Goal: Check status: Check status

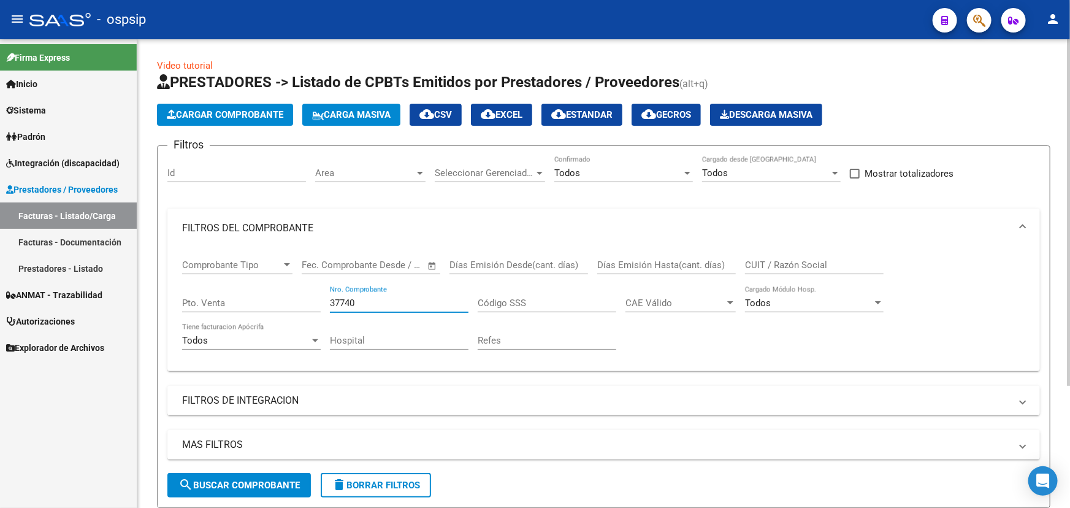
click at [353, 303] on input "37740" at bounding box center [399, 303] width 139 height 11
click at [344, 302] on input "37740" at bounding box center [399, 303] width 139 height 11
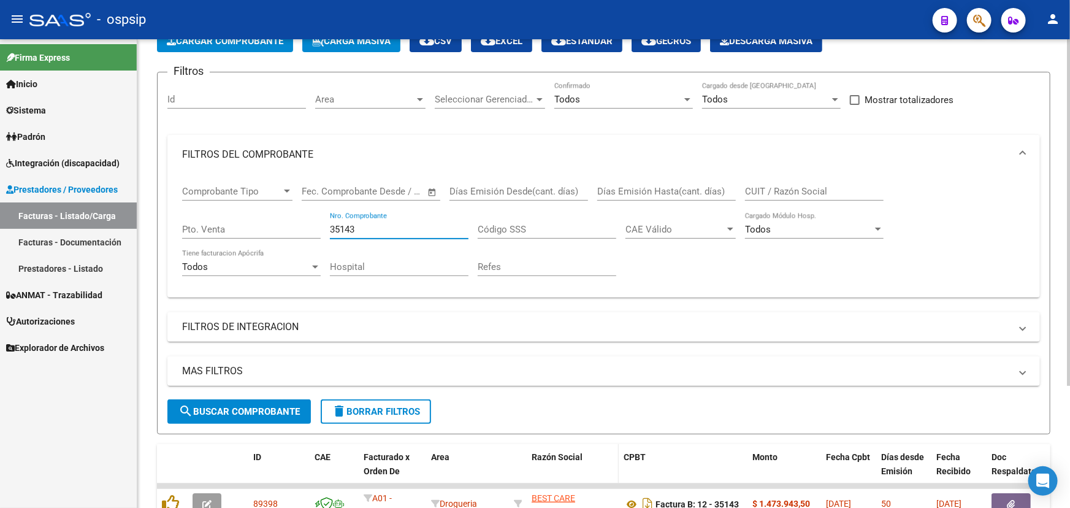
scroll to position [166, 0]
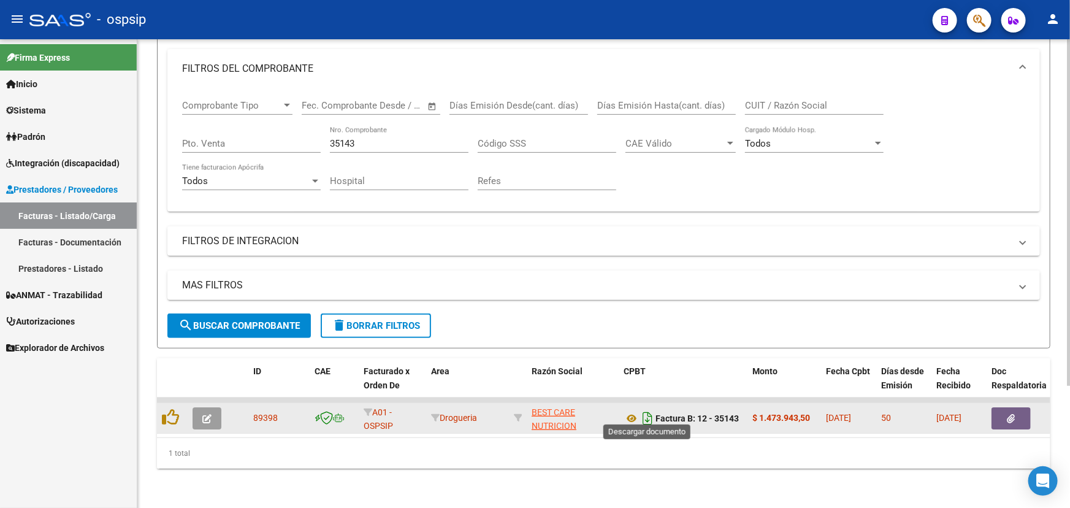
click at [644, 409] on icon "Descargar documento" at bounding box center [648, 419] width 16 height 20
click at [932, 166] on div "Comprobante Tipo Comprobante Tipo Fecha inicio – Fecha fin Fec. Comprobante Des…" at bounding box center [603, 144] width 843 height 113
click at [358, 138] on input "35143" at bounding box center [399, 143] width 139 height 11
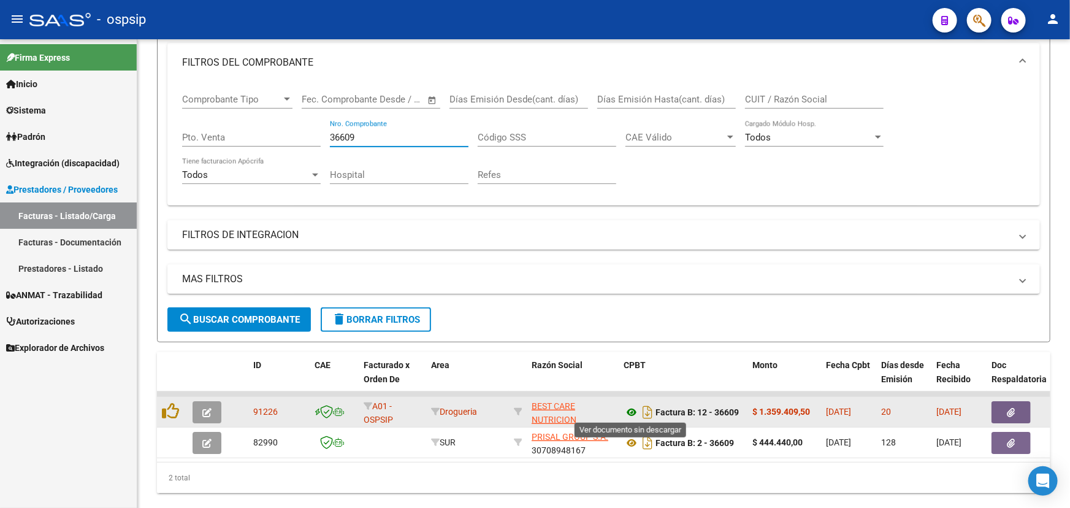
click at [627, 410] on icon at bounding box center [632, 412] width 16 height 15
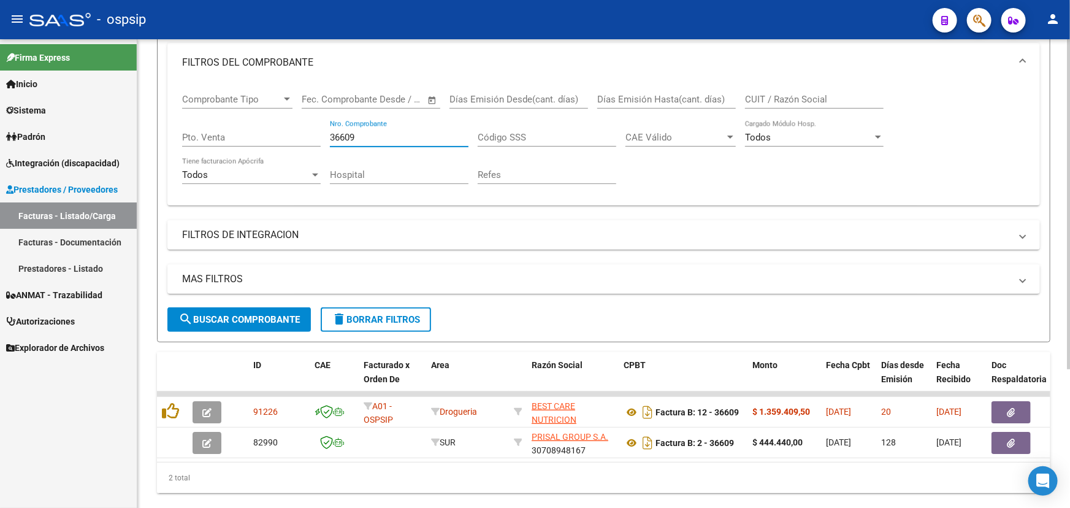
click at [346, 137] on input "36609" at bounding box center [399, 137] width 139 height 11
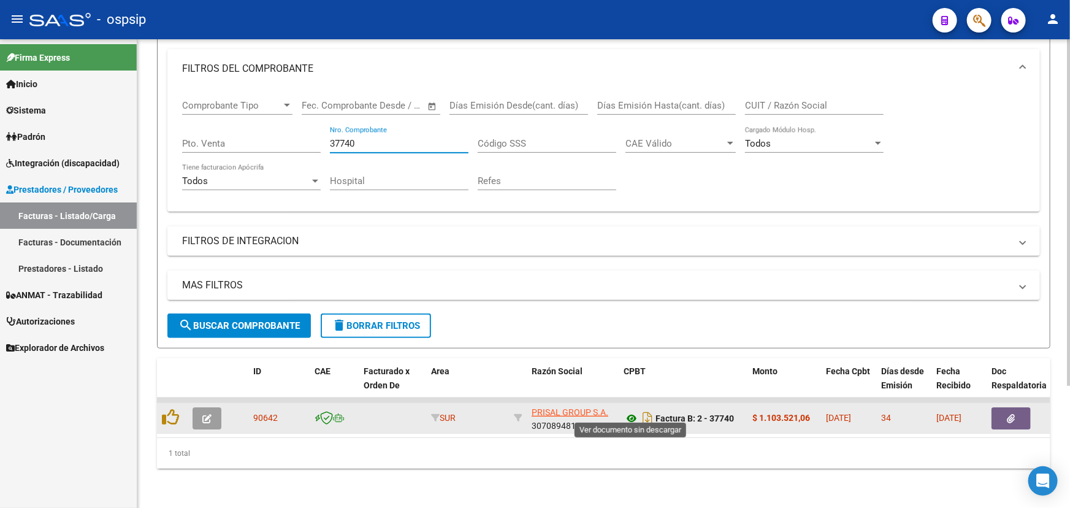
type input "37740"
click at [633, 411] on icon at bounding box center [632, 418] width 16 height 15
click at [212, 410] on button "button" at bounding box center [207, 418] width 29 height 22
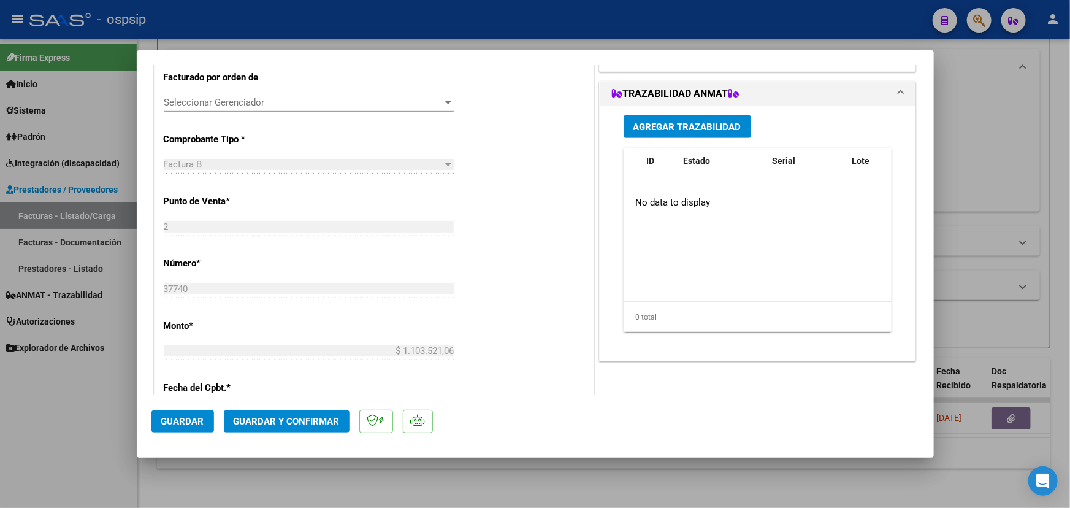
scroll to position [223, 0]
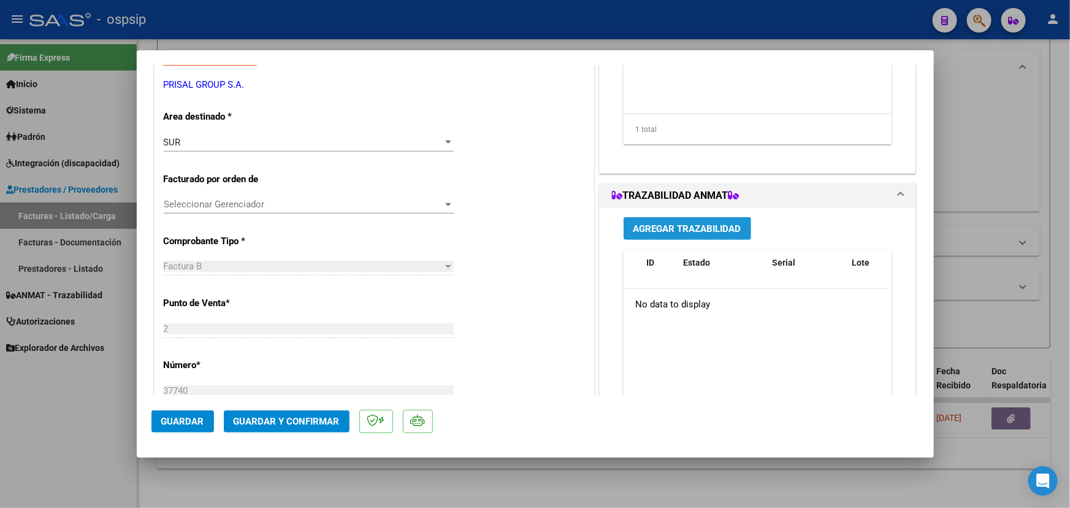
click at [662, 225] on span "Agregar Trazabilidad" at bounding box center [688, 228] width 108 height 11
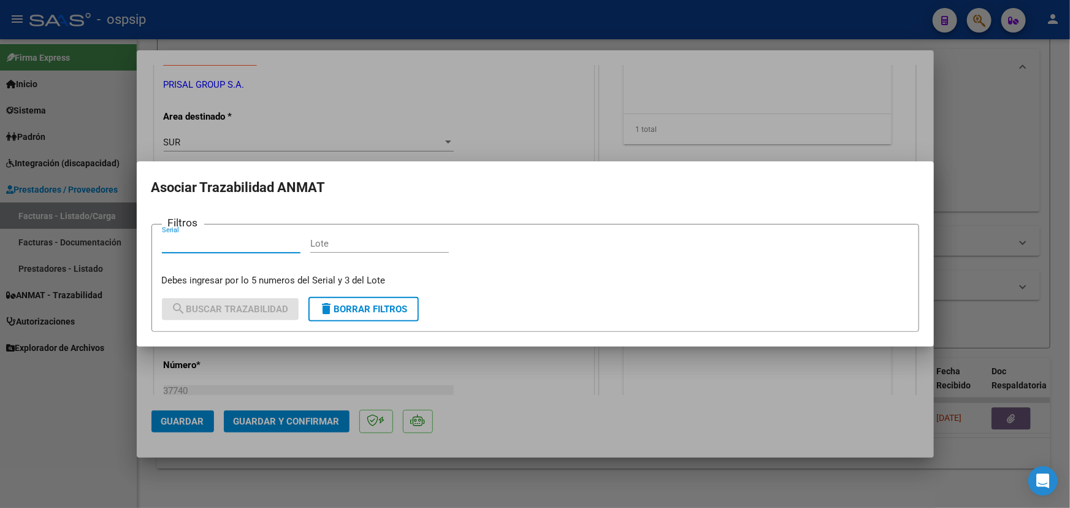
paste input "111754FK53G8GP"
type input "111754FK53G8GP"
paste input "5F0066A"
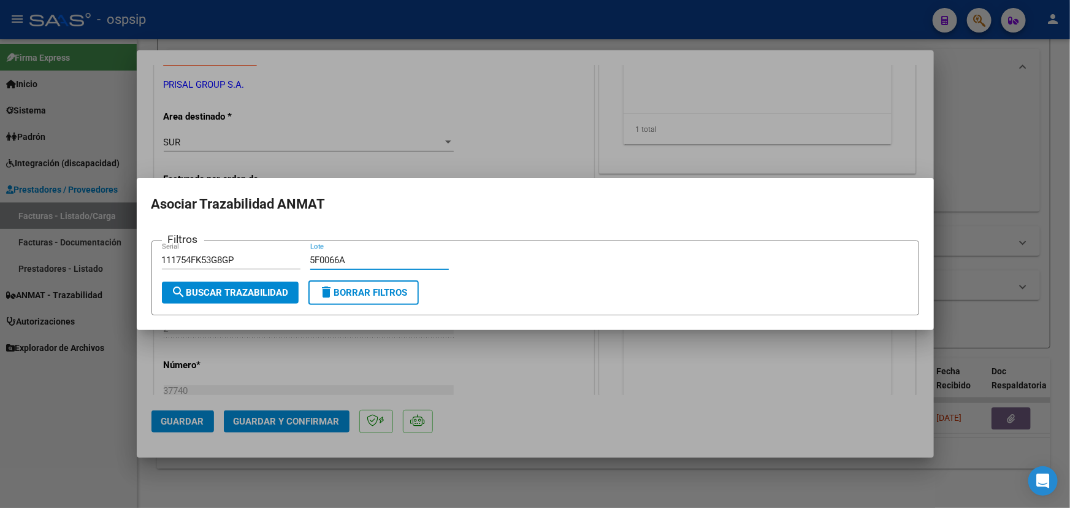
type input "5F0066A"
click at [245, 291] on span "search Buscar Trazabilidad" at bounding box center [230, 292] width 117 height 11
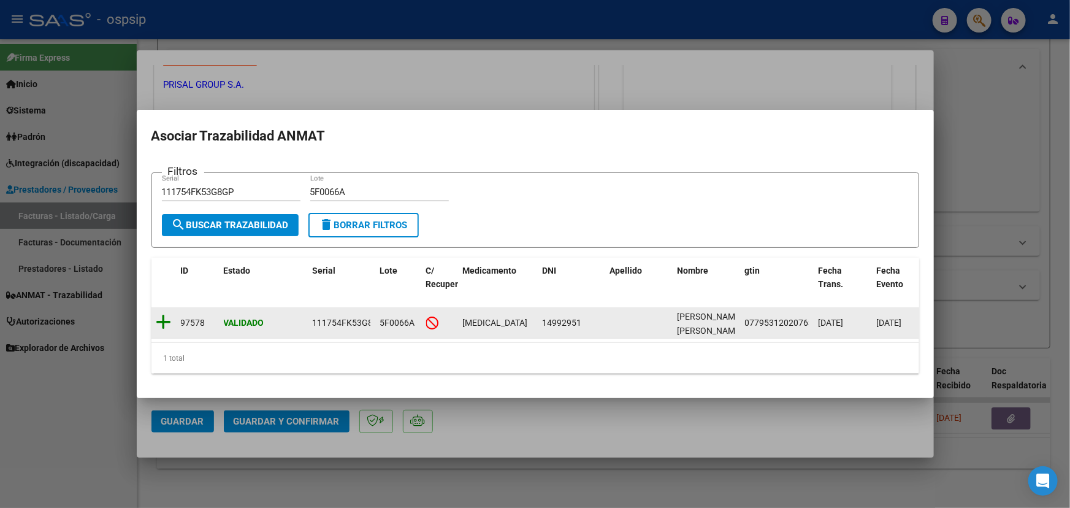
click at [162, 316] on icon at bounding box center [163, 321] width 15 height 17
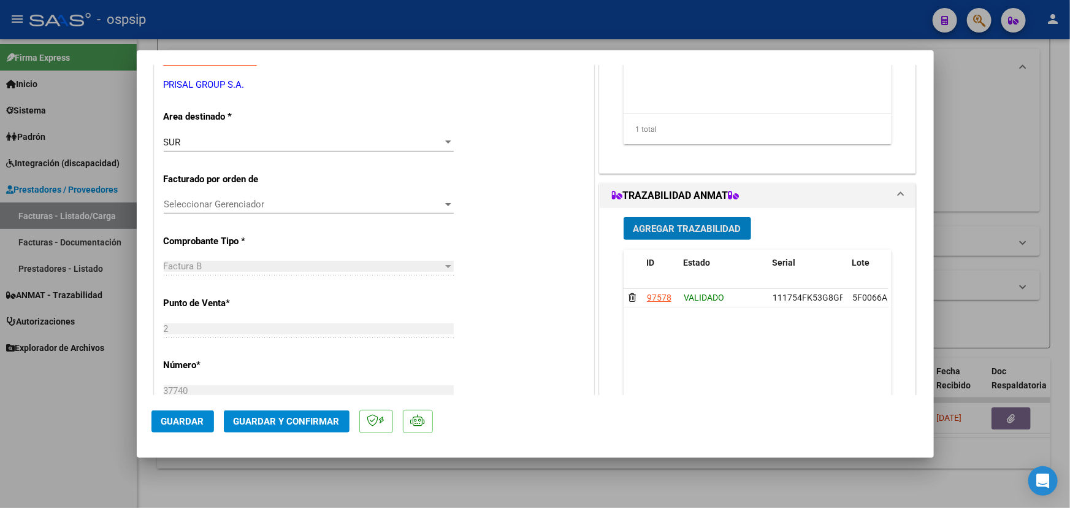
click at [729, 226] on span "Agregar Trazabilidad" at bounding box center [688, 228] width 108 height 11
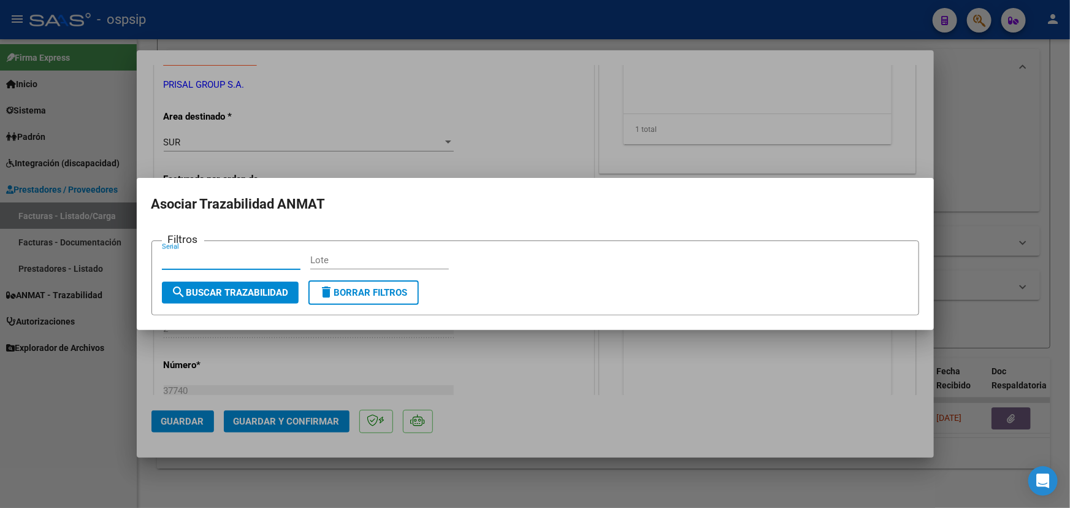
paste input "111754FK52N4E0"
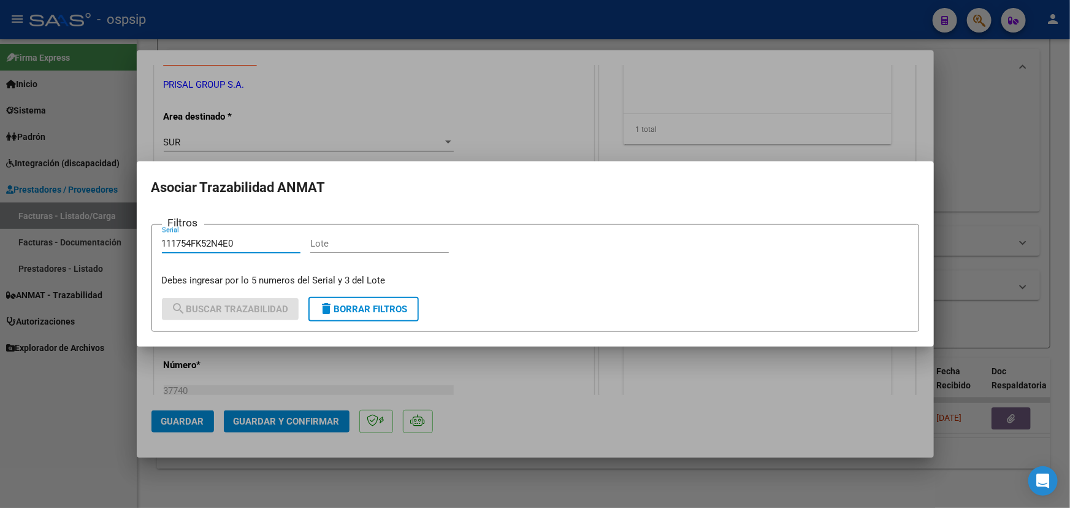
type input "111754FK52N4E0"
paste input "5F0066A"
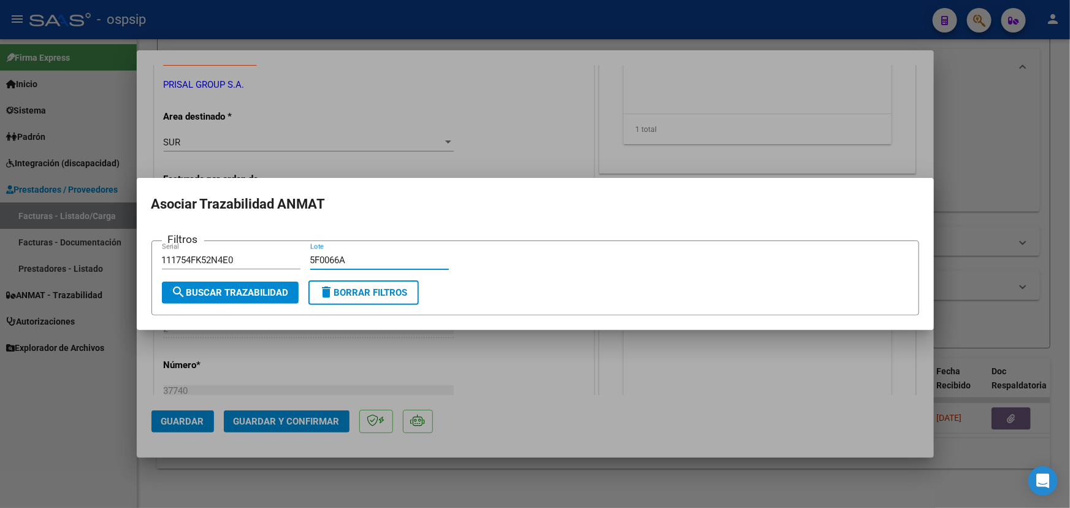
type input "5F0066A"
click at [274, 291] on span "search Buscar Trazabilidad" at bounding box center [230, 292] width 117 height 11
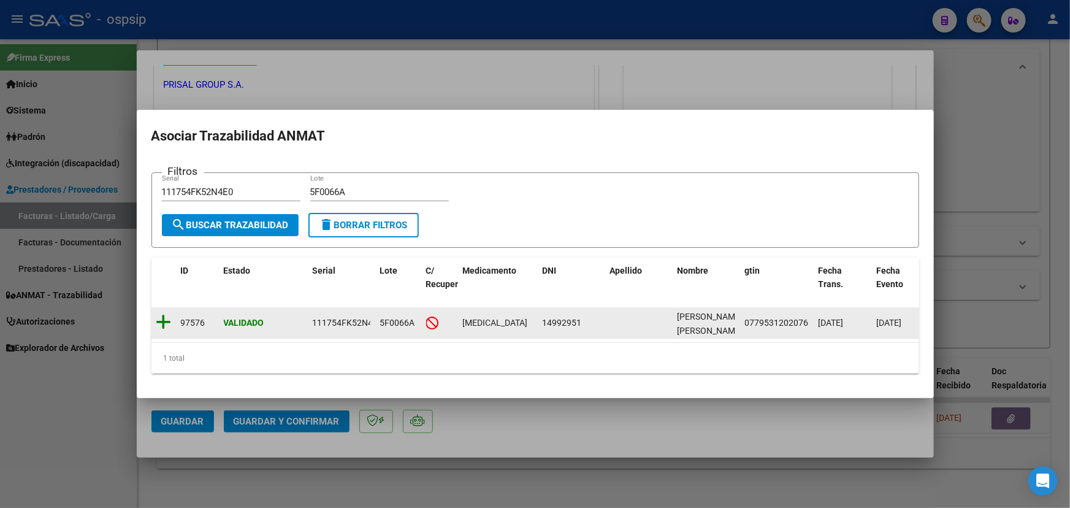
click at [168, 316] on icon at bounding box center [163, 321] width 15 height 17
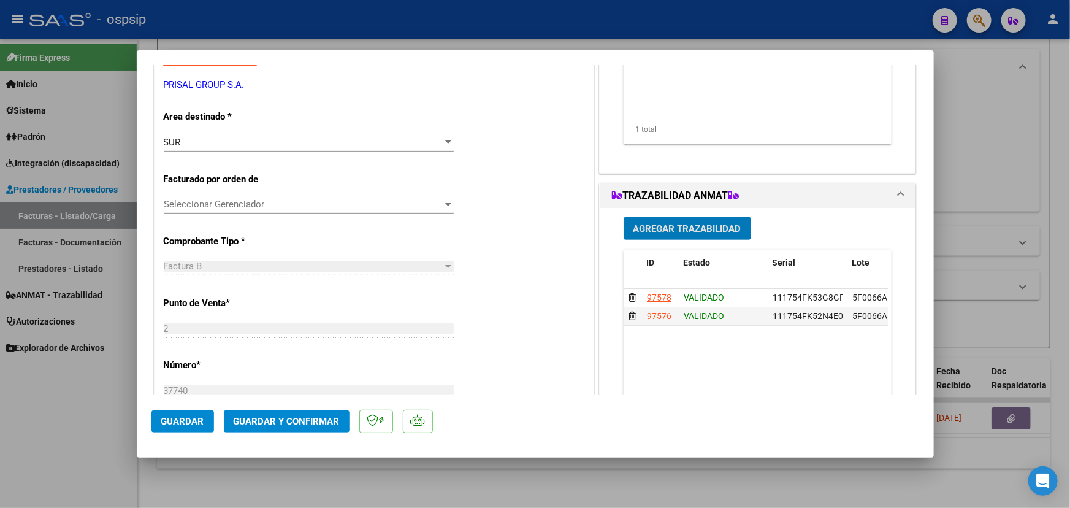
click at [647, 223] on span "Agregar Trazabilidad" at bounding box center [688, 228] width 108 height 11
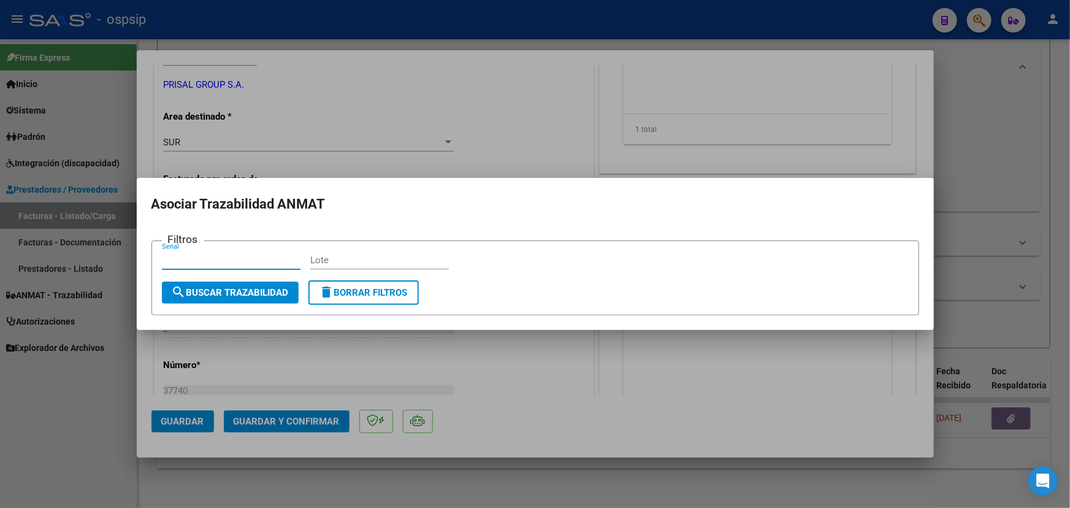
paste input "0339431468"
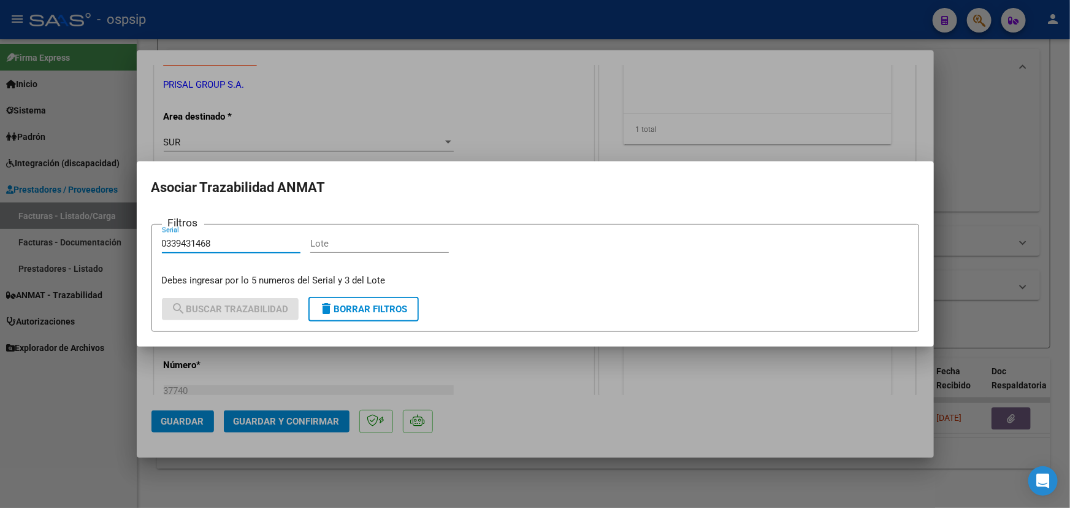
type input "0339431468"
paste input "RT6GP49"
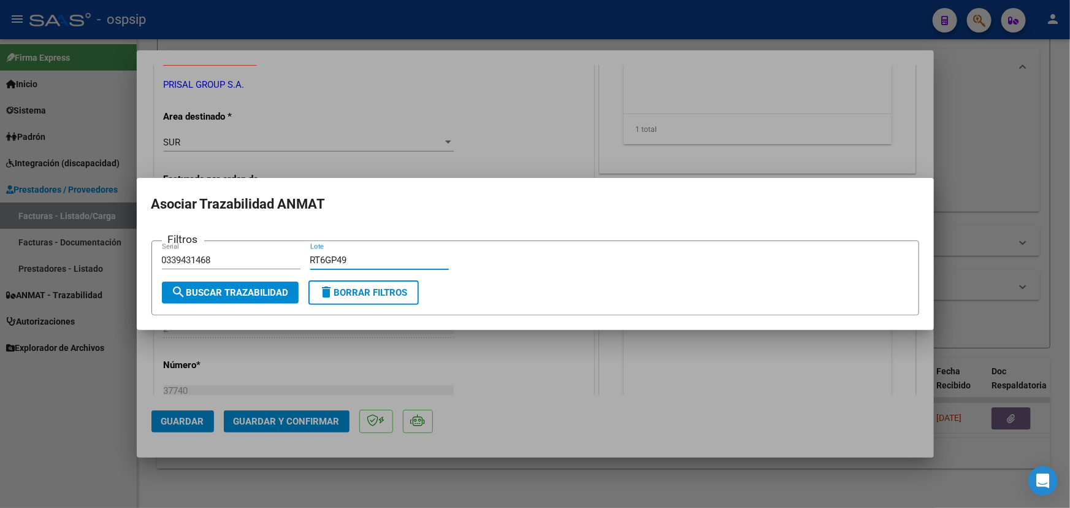
type input "RT6GP49"
click at [277, 296] on span "search Buscar Trazabilidad" at bounding box center [230, 292] width 117 height 11
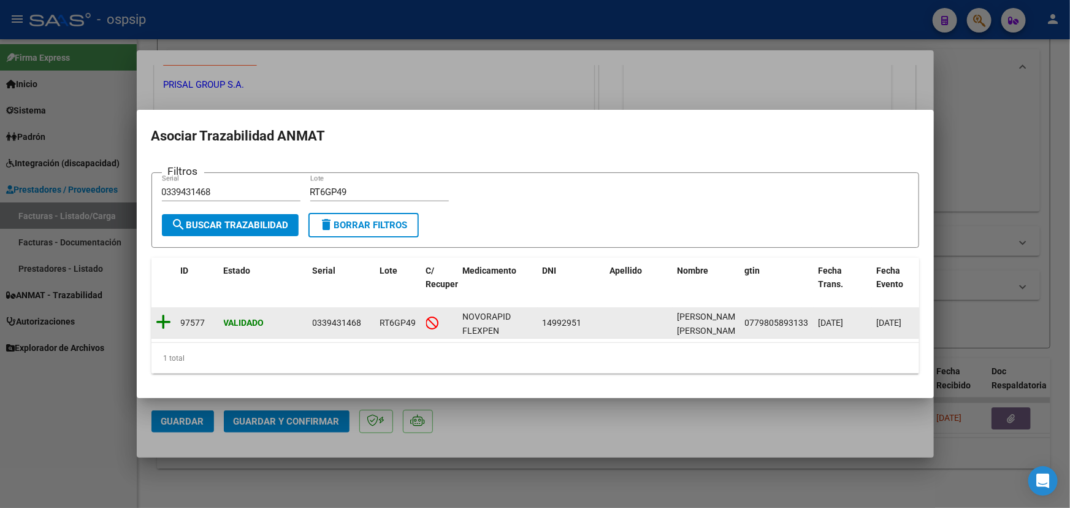
click at [162, 317] on icon at bounding box center [163, 321] width 15 height 17
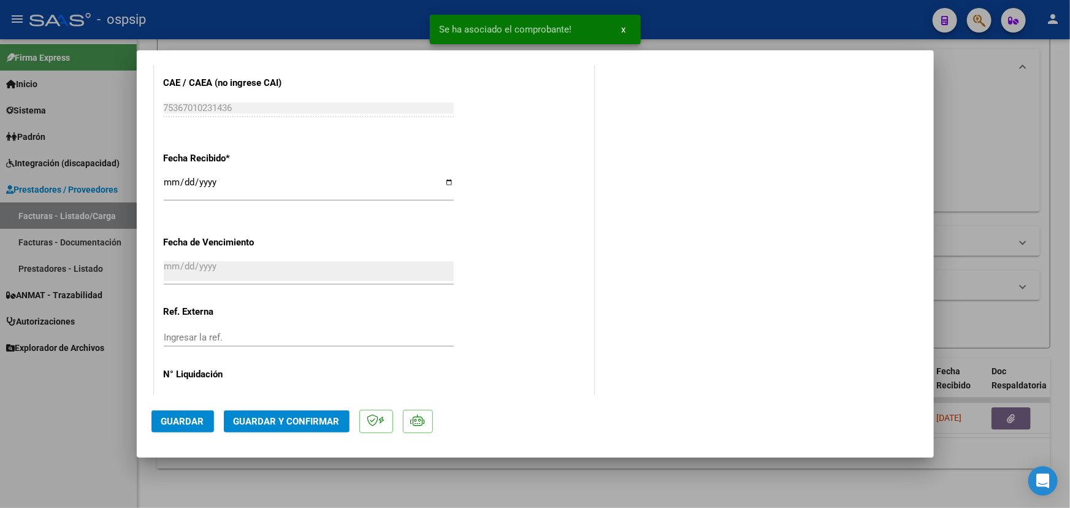
scroll to position [724, 0]
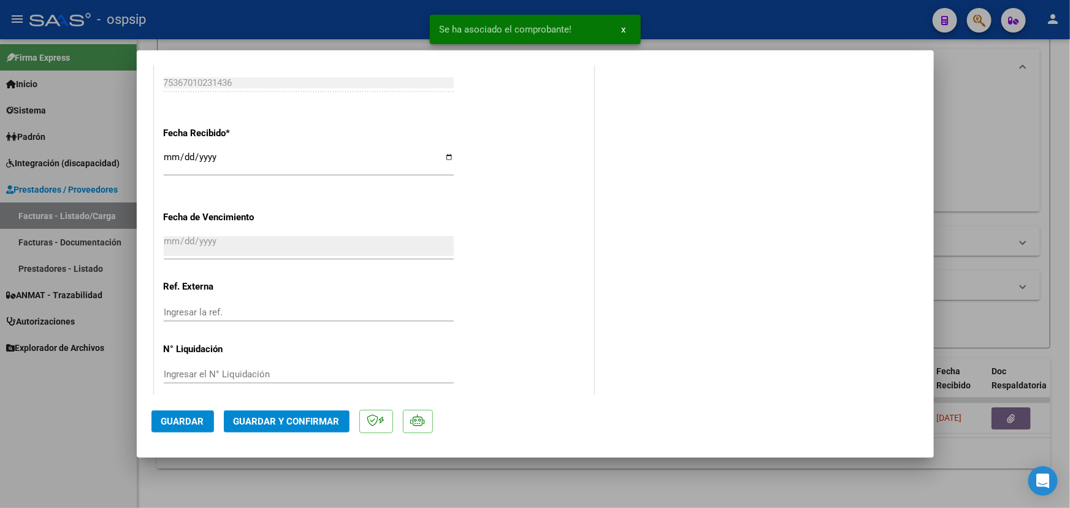
click at [277, 417] on span "Guardar y Confirmar" at bounding box center [287, 421] width 106 height 11
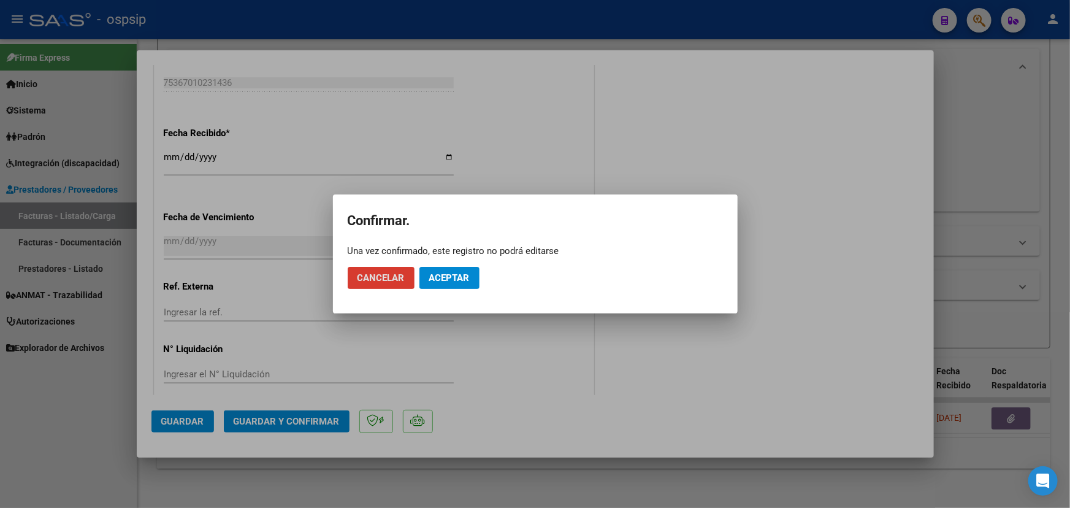
click at [472, 282] on button "Aceptar" at bounding box center [450, 278] width 60 height 22
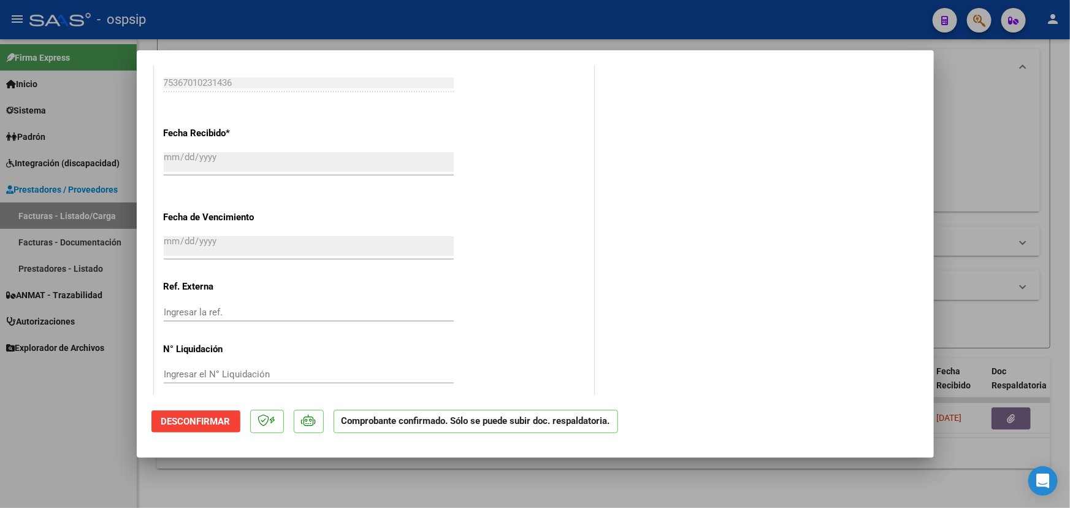
type input "$ 0,00"
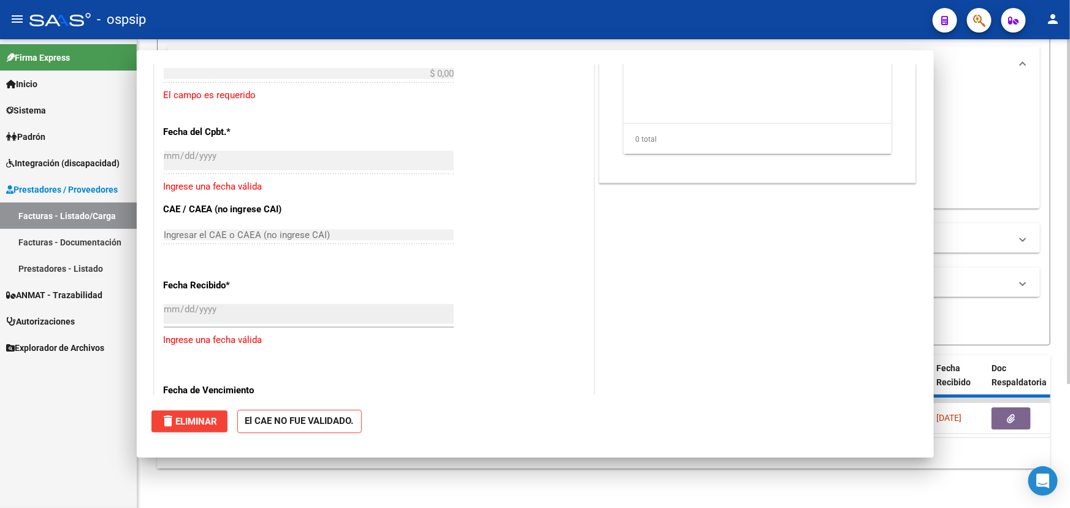
scroll to position [0, 0]
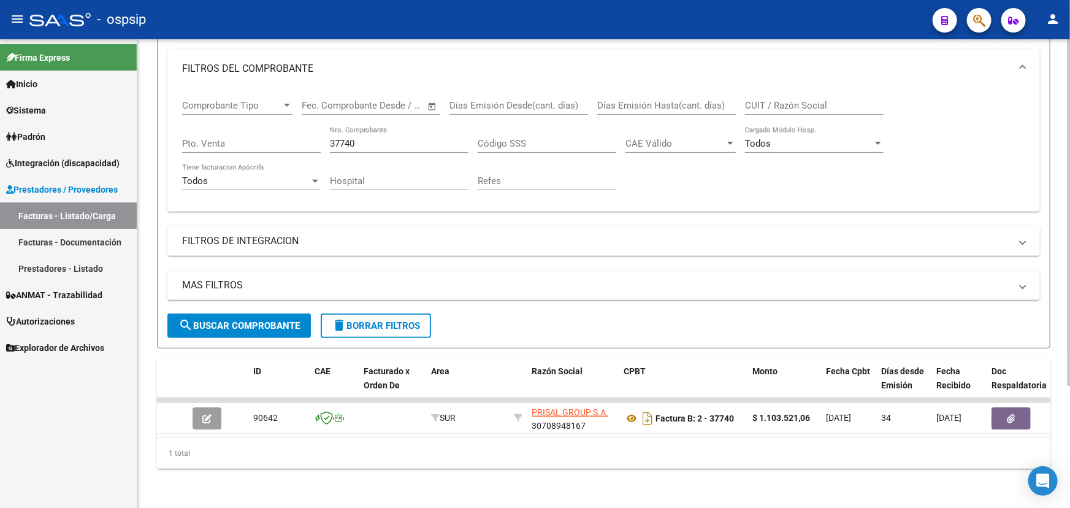
click at [370, 126] on div "37740 Nro. Comprobante" at bounding box center [399, 139] width 139 height 26
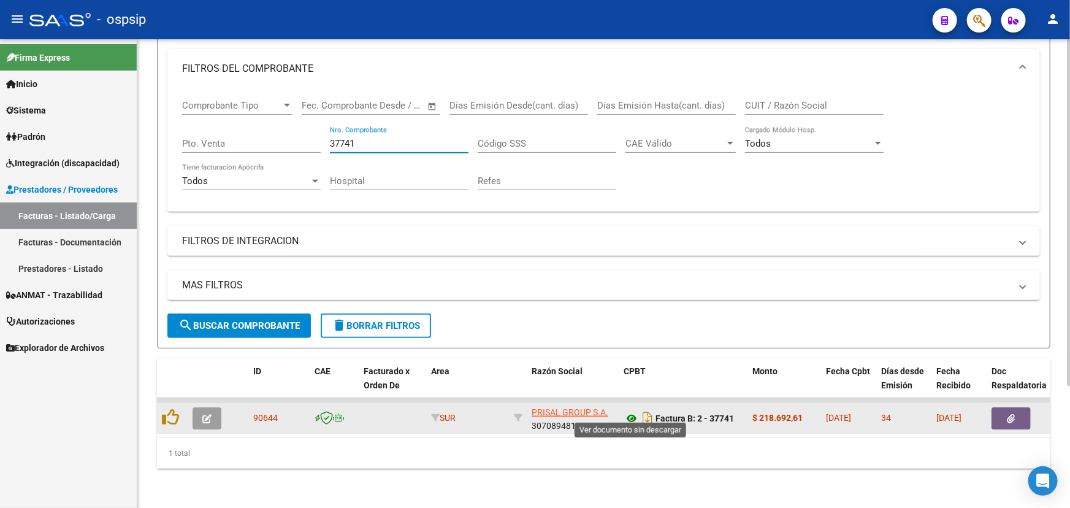
type input "37741"
click at [632, 411] on icon at bounding box center [632, 418] width 16 height 15
click at [626, 411] on icon at bounding box center [632, 418] width 16 height 15
click at [200, 414] on button "button" at bounding box center [207, 418] width 29 height 22
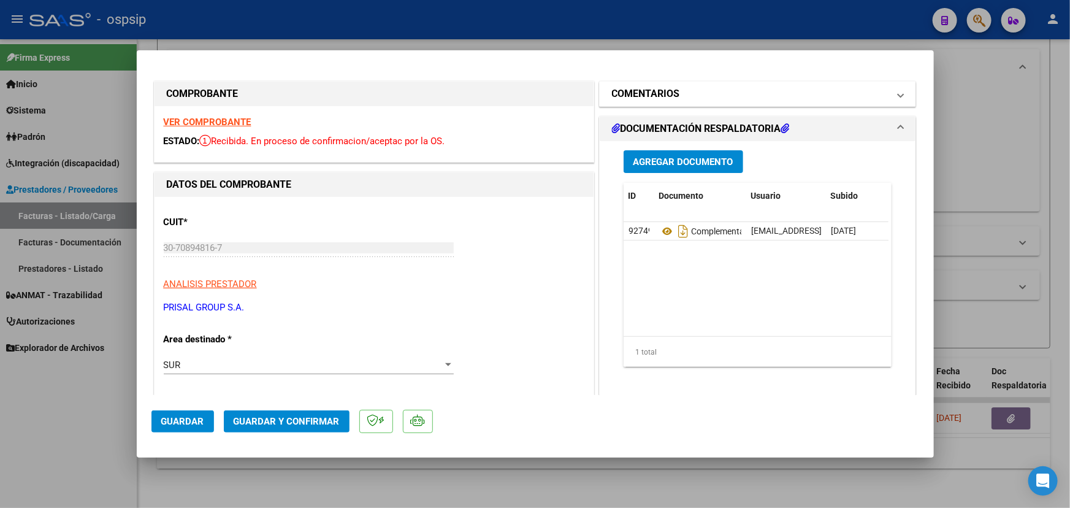
click at [671, 93] on h1 "COMENTARIOS" at bounding box center [646, 93] width 68 height 15
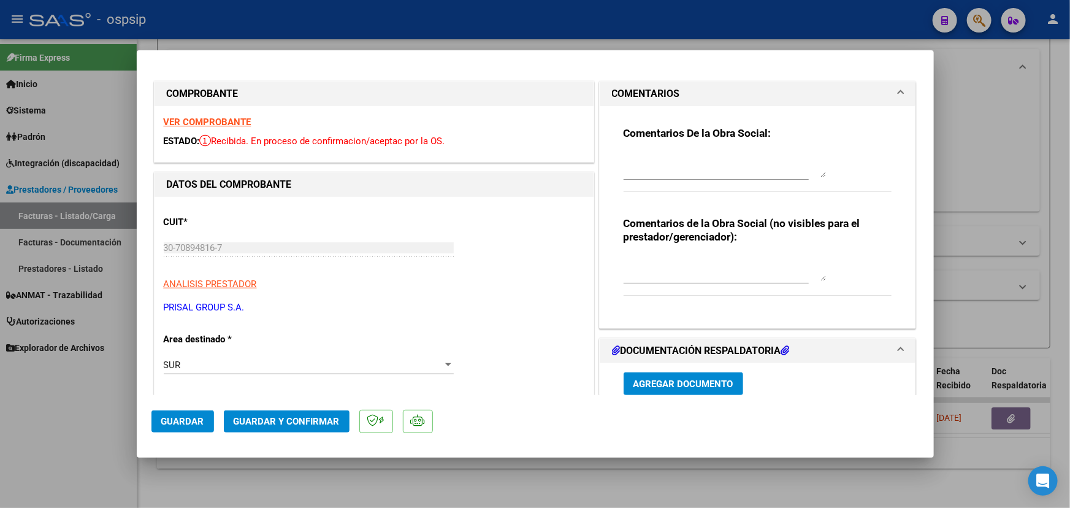
click at [675, 258] on textarea at bounding box center [725, 268] width 202 height 25
type textarea "MEDICACION NO OBLIGA TRAZA"
click at [275, 423] on span "Guardar y Confirmar" at bounding box center [287, 421] width 106 height 11
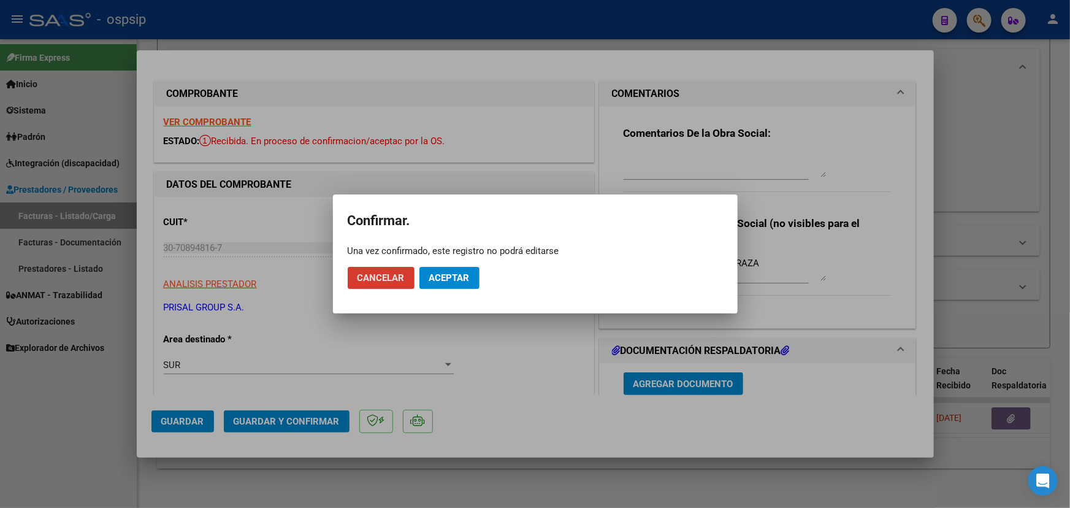
click at [469, 272] on span "Aceptar" at bounding box center [449, 277] width 40 height 11
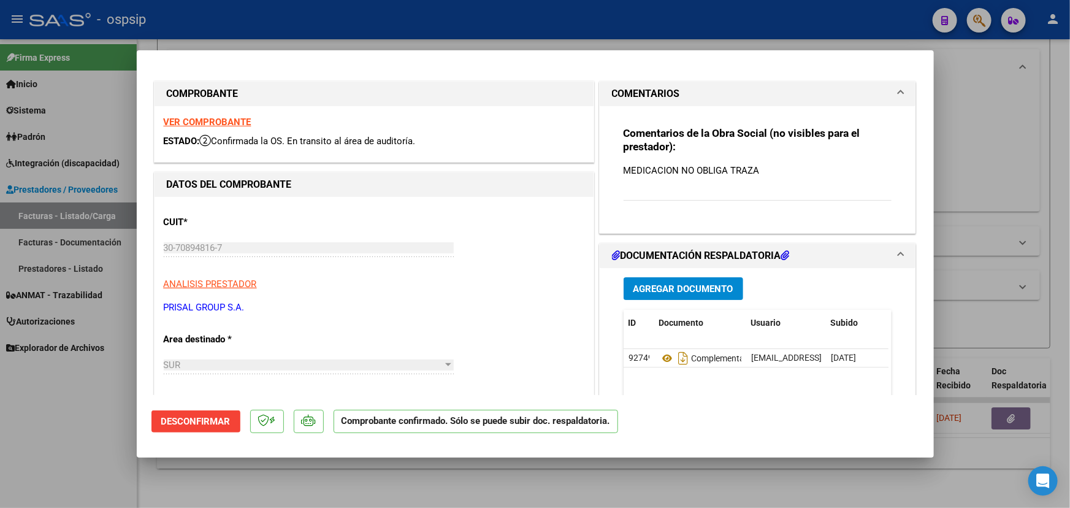
type input "$ 0,00"
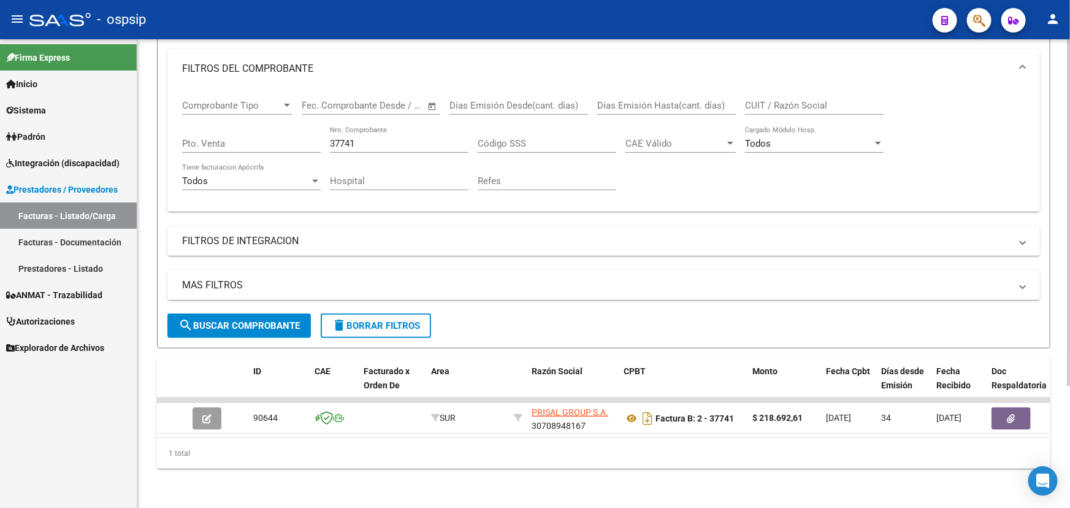
click at [369, 140] on input "37741" at bounding box center [399, 143] width 139 height 11
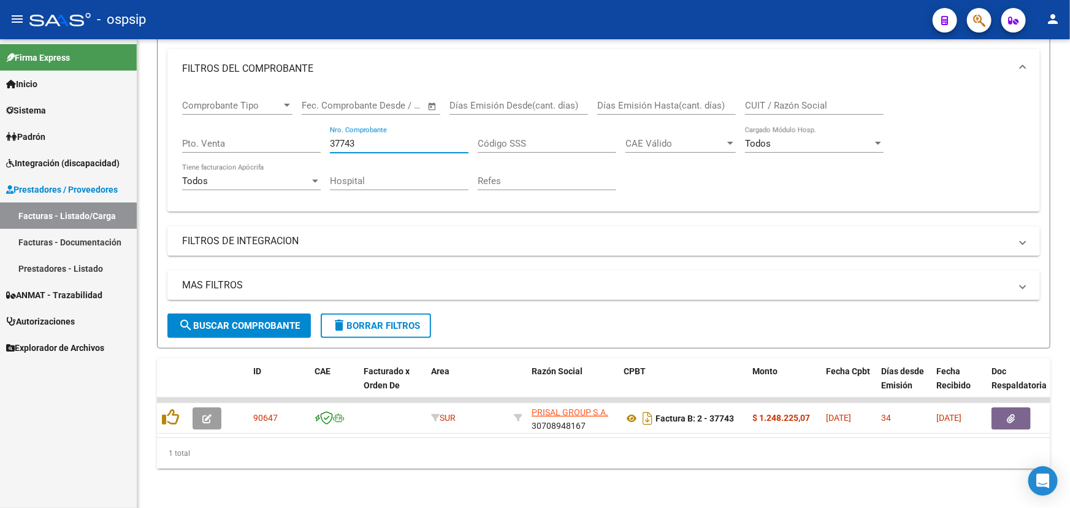
type input "37743"
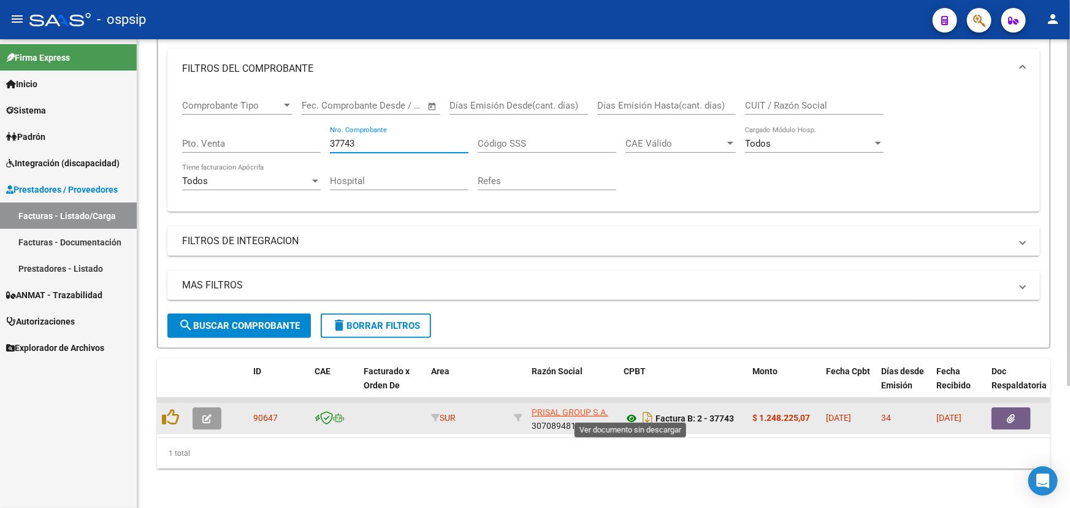
click at [630, 411] on icon at bounding box center [632, 418] width 16 height 15
click at [207, 414] on icon "button" at bounding box center [206, 418] width 9 height 9
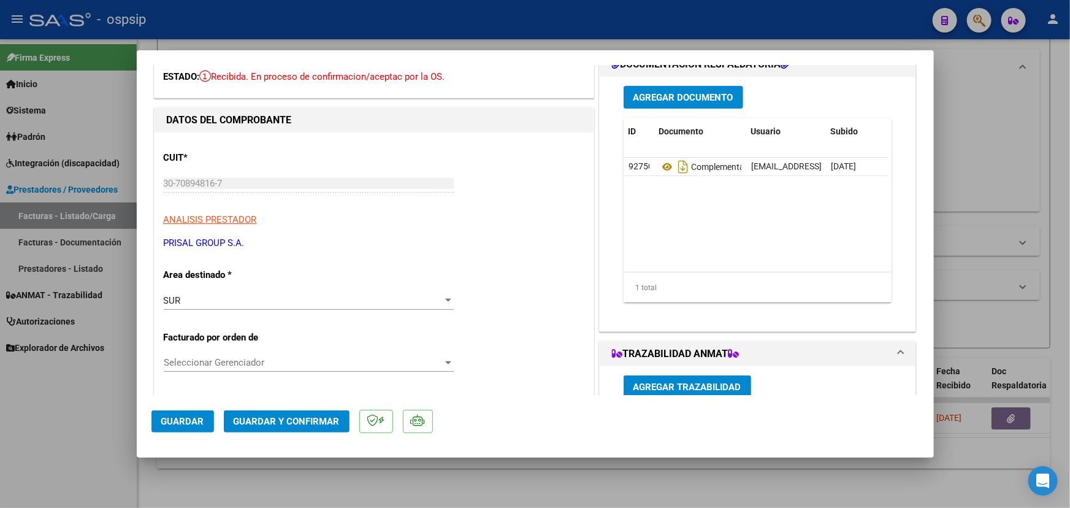
scroll to position [279, 0]
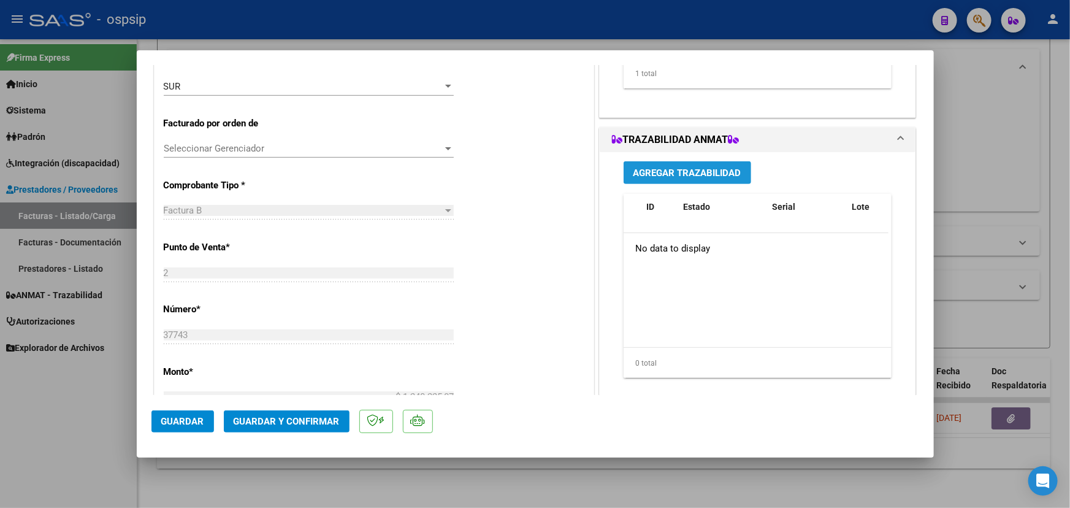
click at [672, 161] on button "Agregar Trazabilidad" at bounding box center [688, 172] width 128 height 23
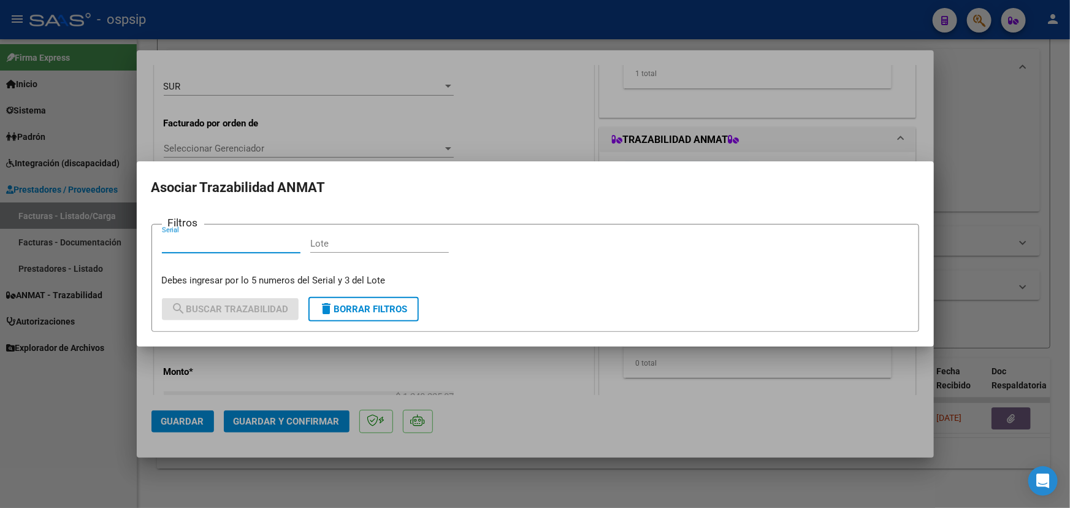
paste input "11185769PVD8XA"
type input "11185769PVD8XA"
paste input "5F455A"
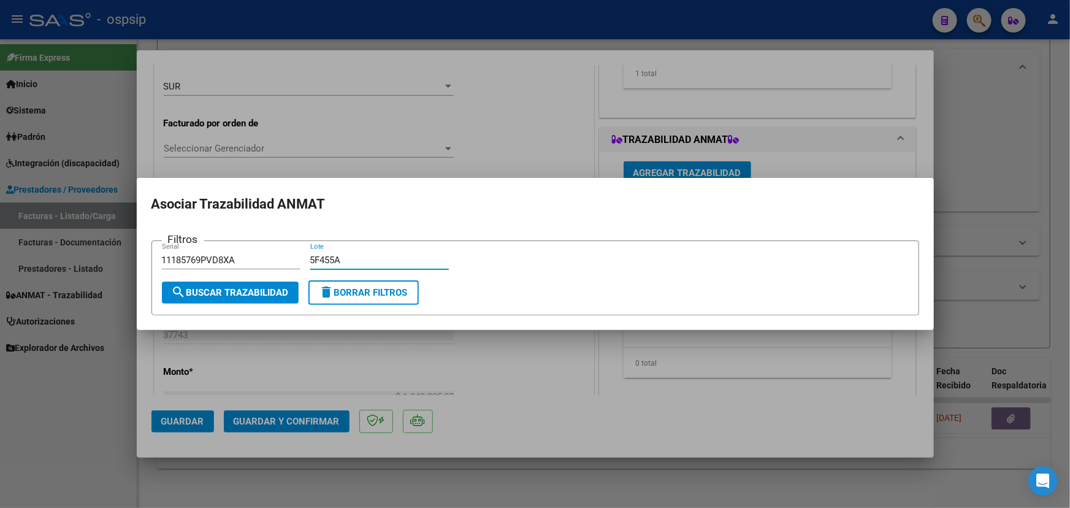
type input "5F455A"
click at [240, 299] on button "search Buscar Trazabilidad" at bounding box center [230, 293] width 137 height 22
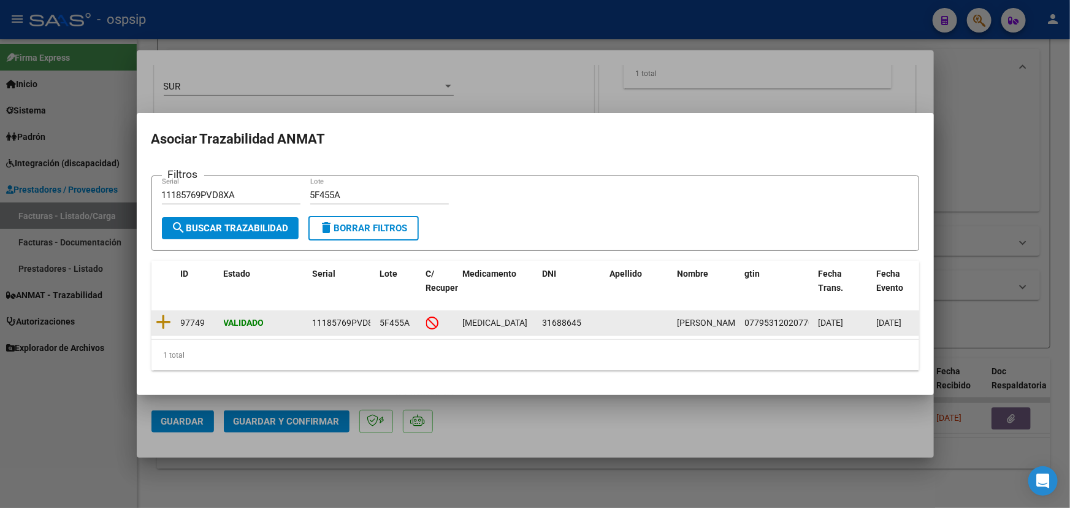
click at [164, 317] on icon at bounding box center [163, 321] width 15 height 17
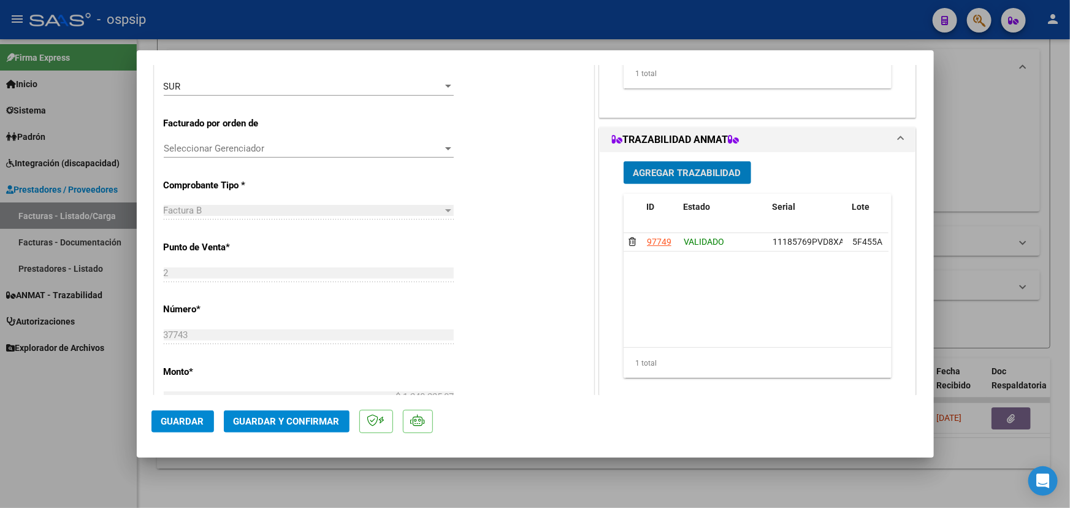
click at [648, 172] on span "Agregar Trazabilidad" at bounding box center [688, 172] width 108 height 11
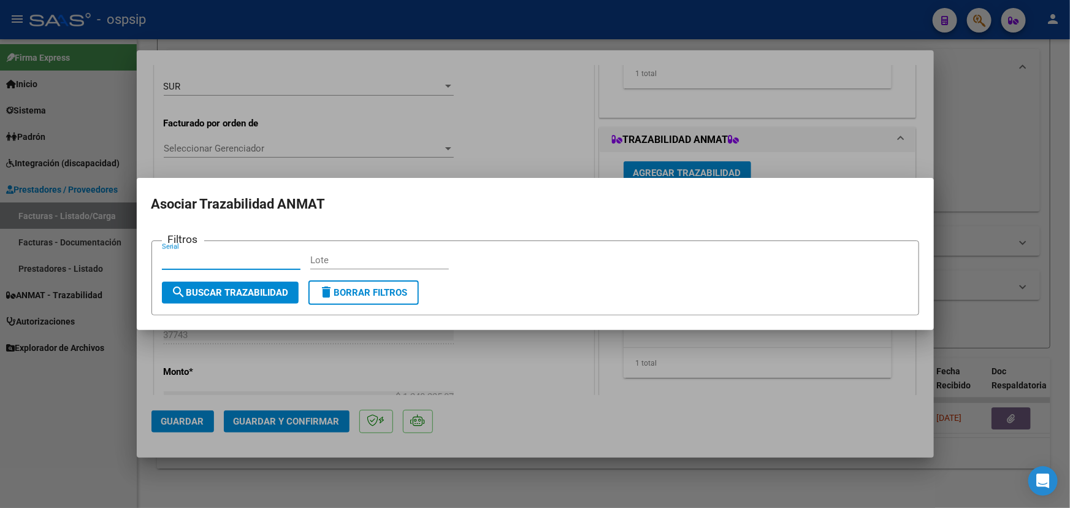
paste input "111D55T4AX9HX7"
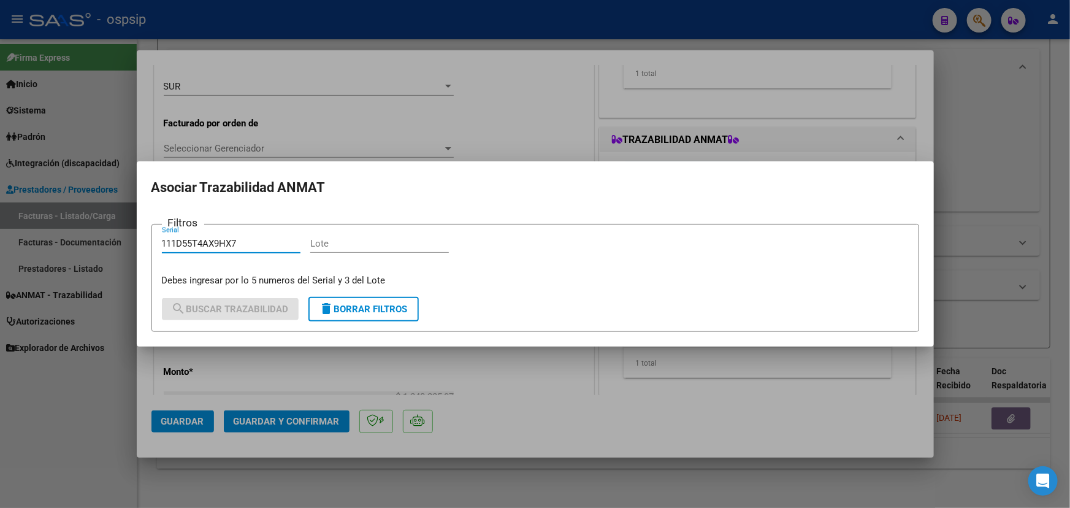
type input "111D55T4AX9HX7"
paste input "5F362A"
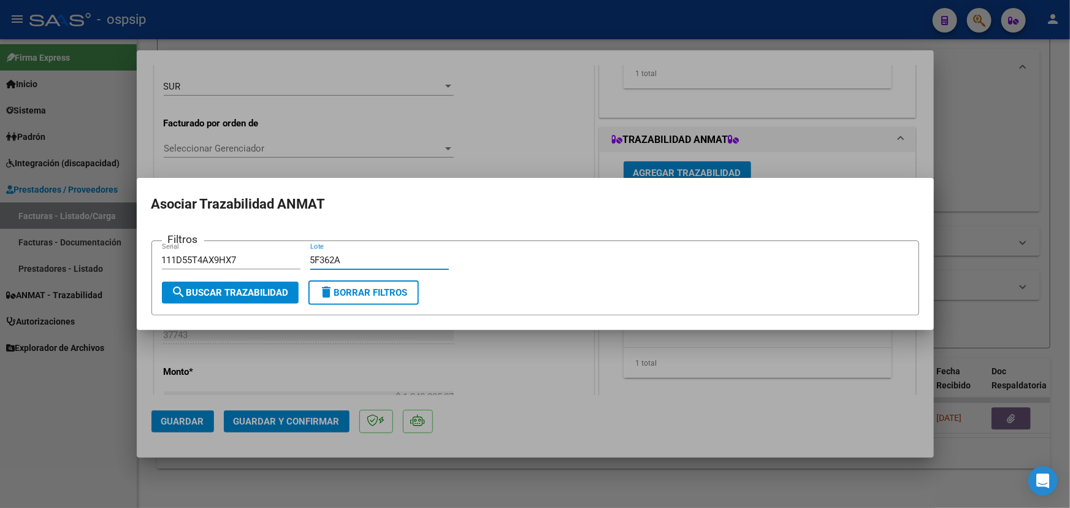
type input "5F362A"
click at [230, 301] on button "search Buscar Trazabilidad" at bounding box center [230, 293] width 137 height 22
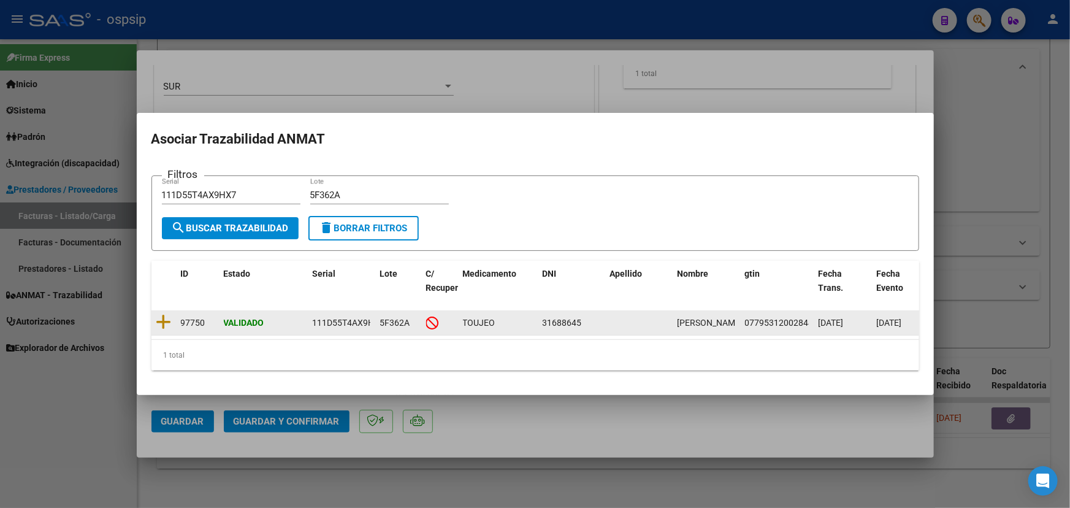
click at [163, 315] on icon at bounding box center [163, 321] width 15 height 17
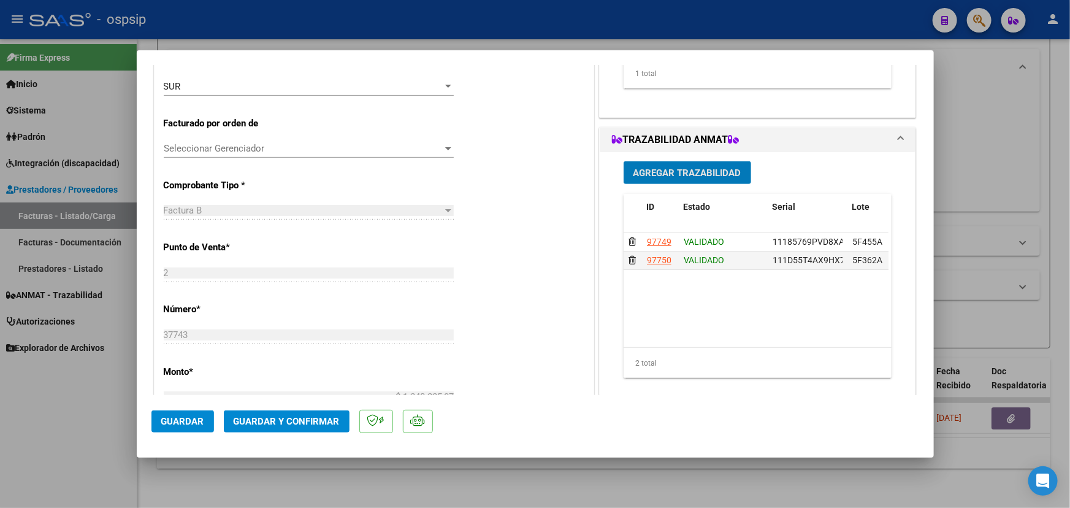
click at [644, 167] on span "Agregar Trazabilidad" at bounding box center [688, 172] width 108 height 11
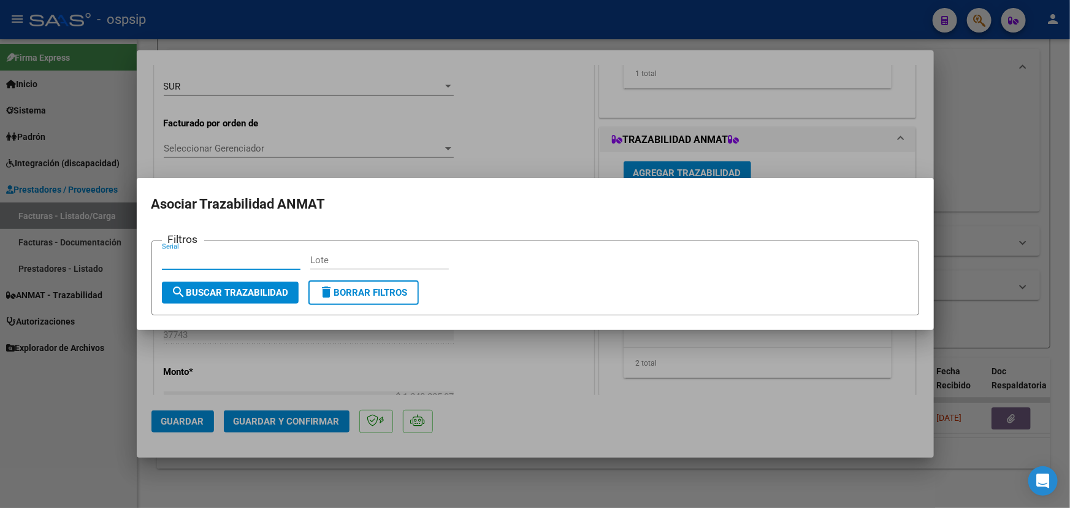
paste input "111D55T4AX2859"
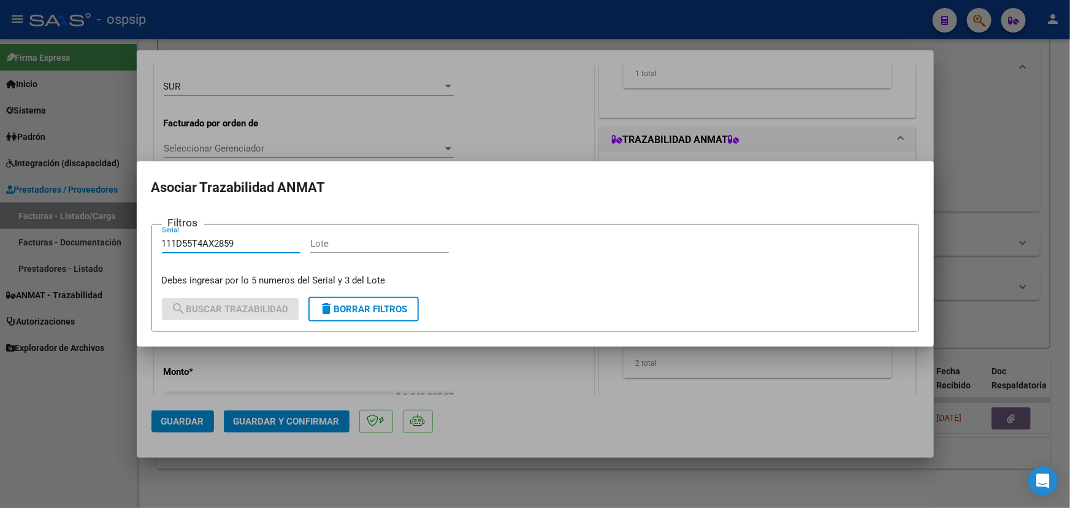
type input "111D55T4AX2859"
paste input "5F362A"
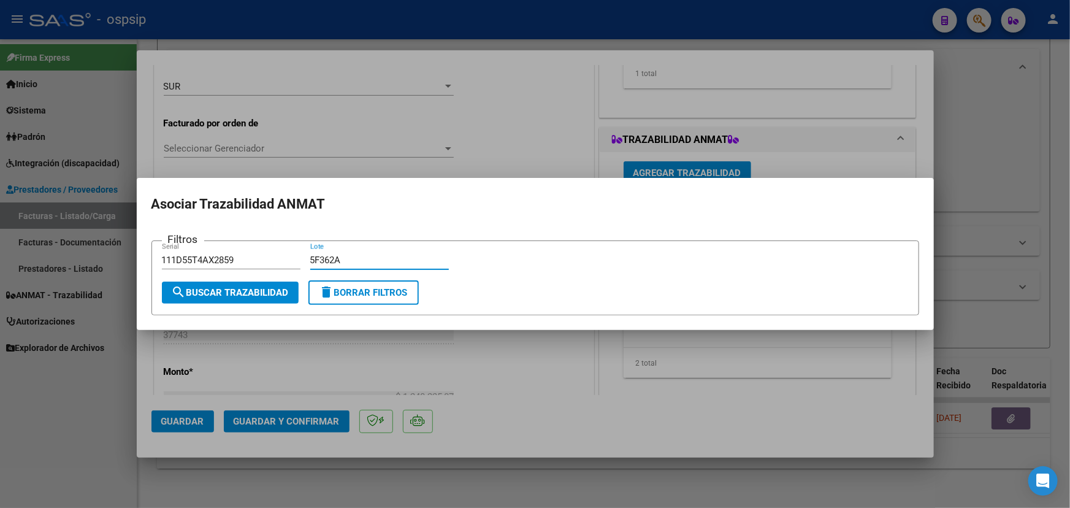
type input "5F362A"
click at [260, 297] on span "search Buscar Trazabilidad" at bounding box center [230, 292] width 117 height 11
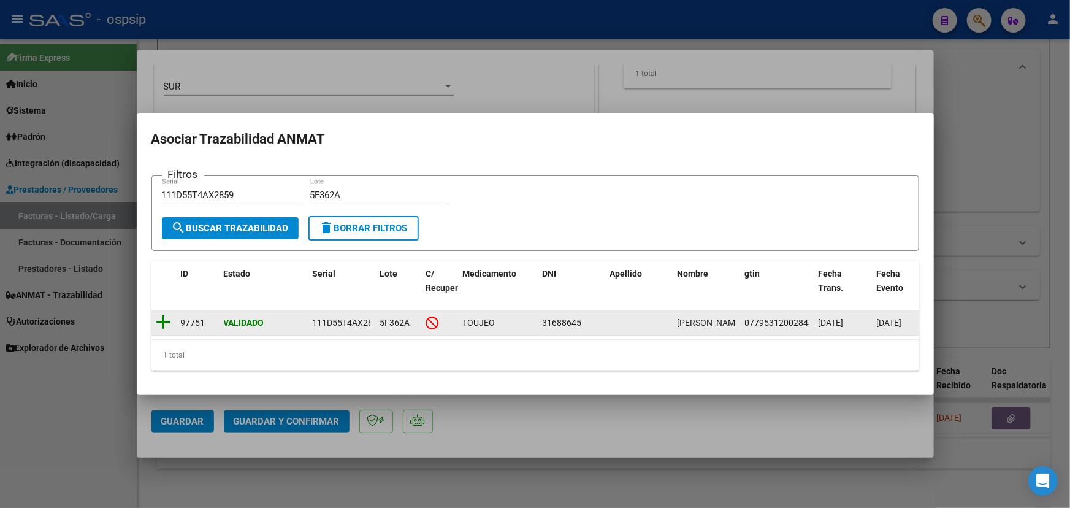
click at [169, 315] on icon at bounding box center [163, 321] width 15 height 17
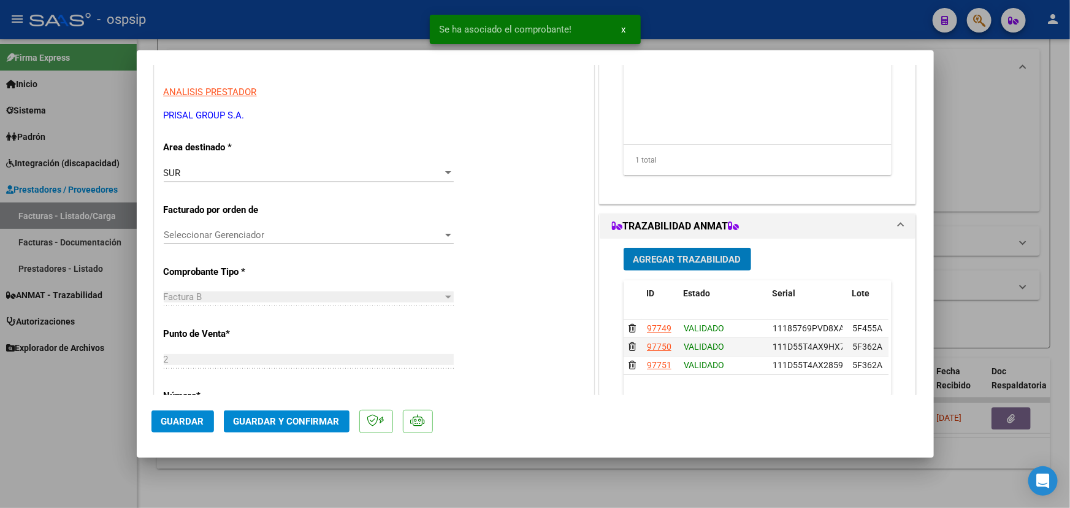
scroll to position [0, 0]
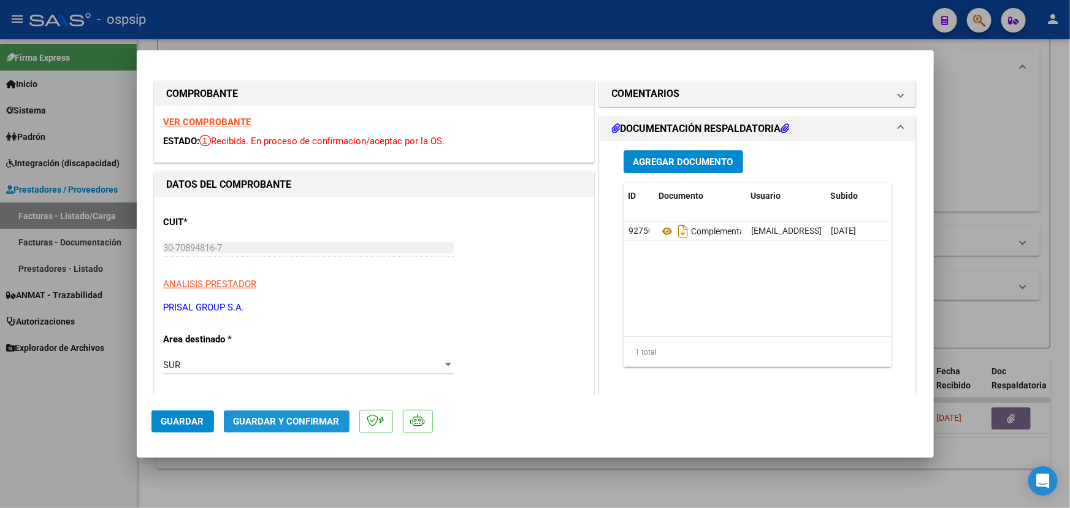
click at [294, 418] on span "Guardar y Confirmar" at bounding box center [287, 421] width 106 height 11
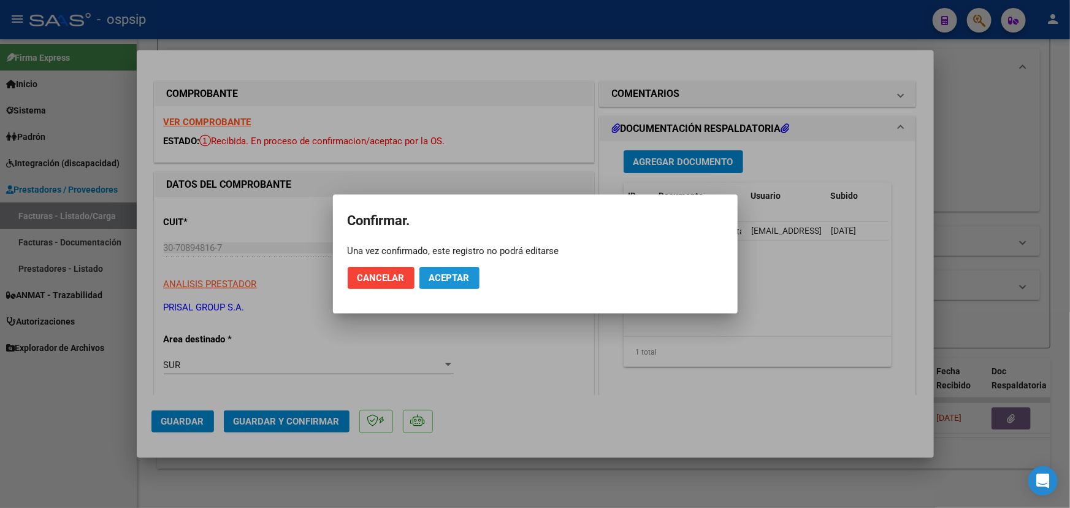
click at [469, 272] on button "Aceptar" at bounding box center [450, 278] width 60 height 22
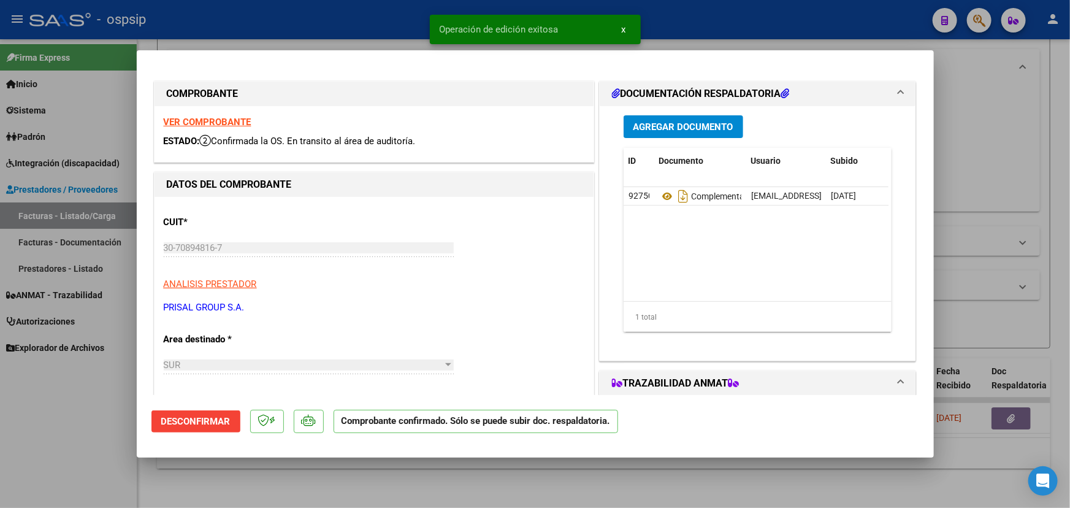
type input "$ 0,00"
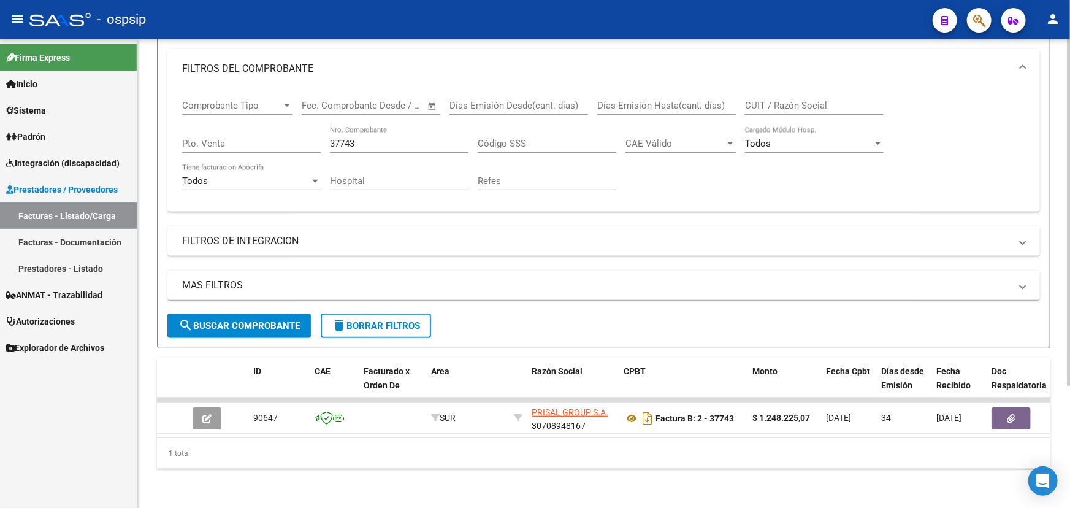
click at [377, 142] on div "37743 Nro. Comprobante" at bounding box center [399, 139] width 139 height 26
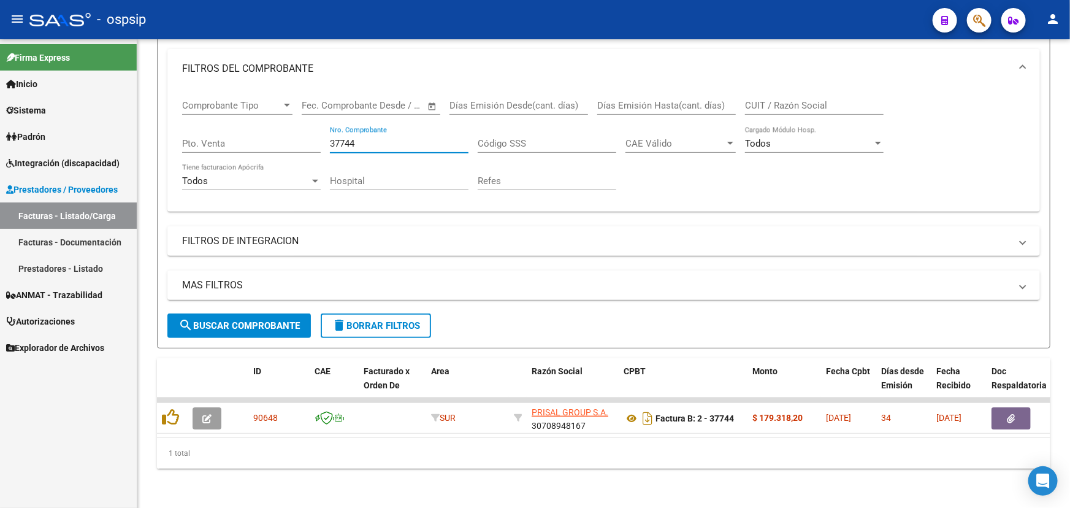
type input "37744"
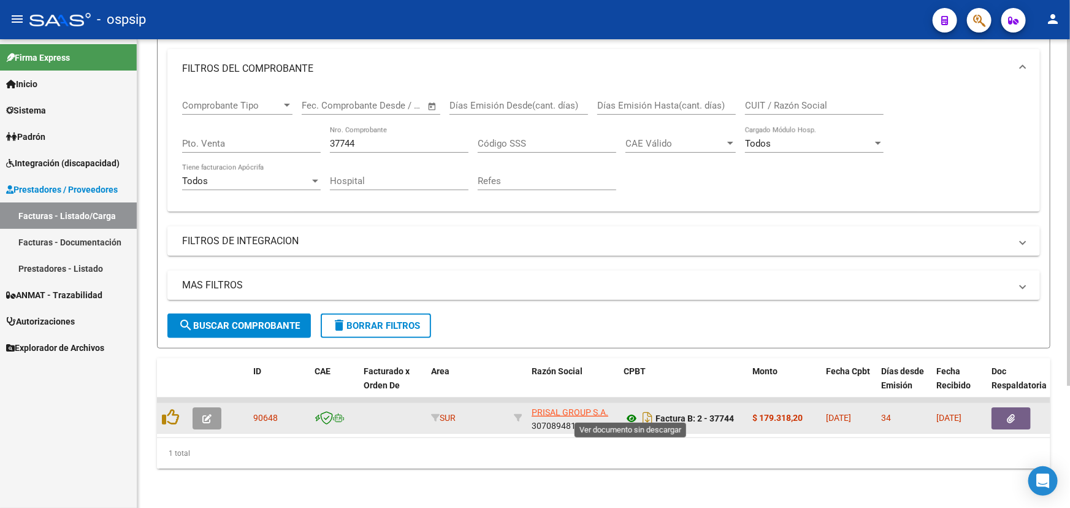
click at [632, 413] on icon at bounding box center [632, 418] width 16 height 15
click at [207, 414] on icon "button" at bounding box center [206, 418] width 9 height 9
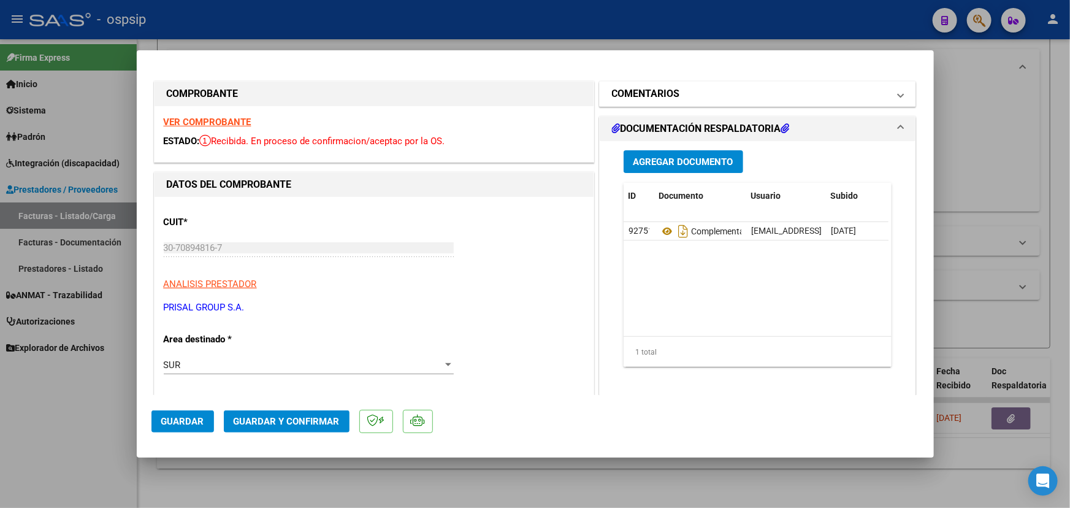
click at [718, 92] on mat-panel-title "COMENTARIOS" at bounding box center [750, 93] width 277 height 15
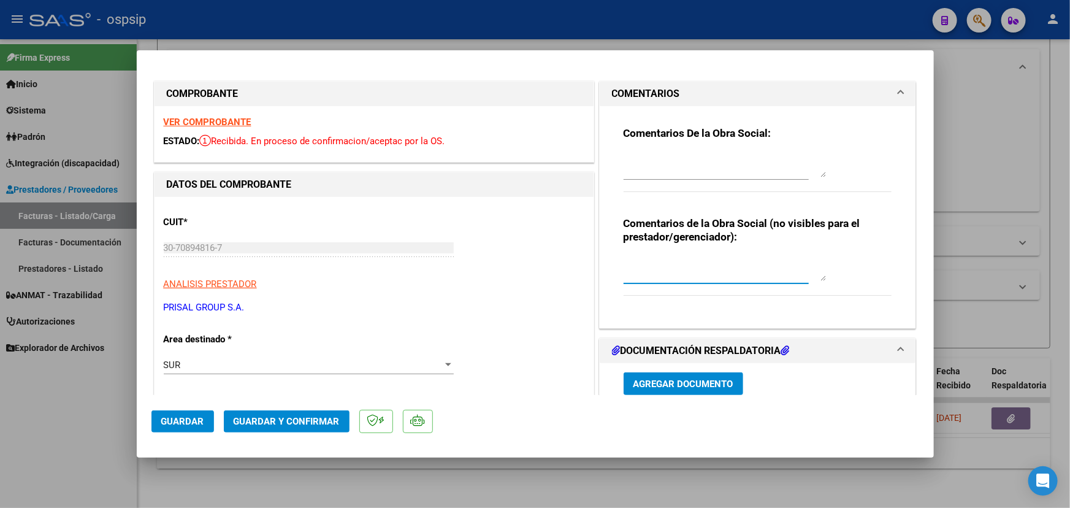
click at [715, 262] on textarea at bounding box center [725, 268] width 202 height 25
type textarea "m"
type textarea "MEDICACION NO OBLIGA TRAZA"
click at [175, 425] on span "Guardar" at bounding box center [182, 421] width 43 height 11
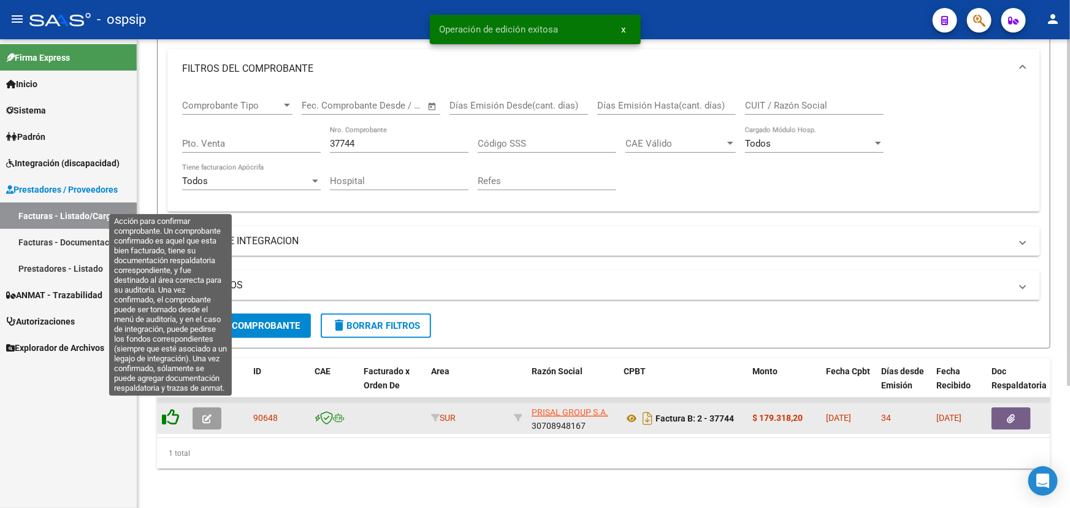
click at [175, 409] on icon at bounding box center [170, 417] width 17 height 17
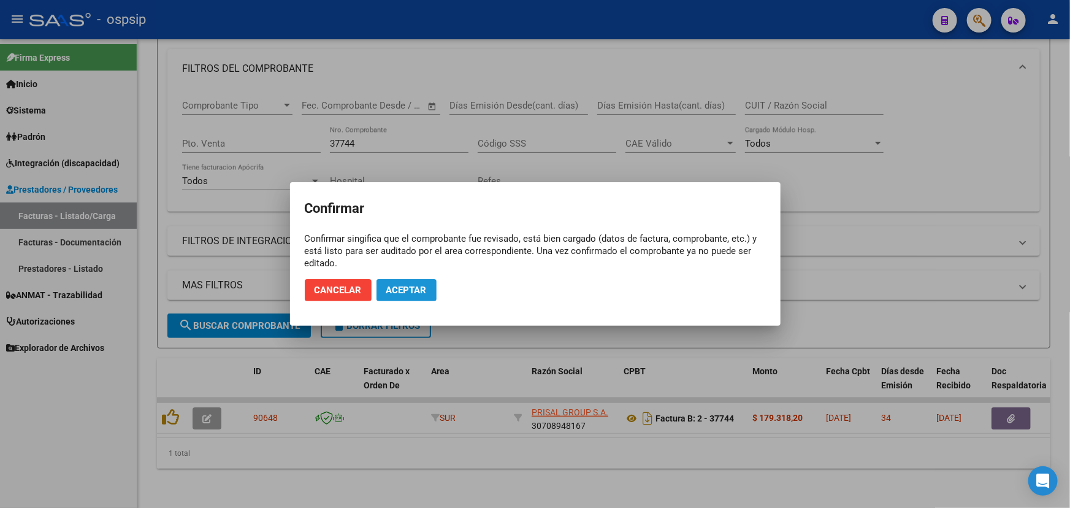
click at [409, 290] on span "Aceptar" at bounding box center [406, 290] width 40 height 11
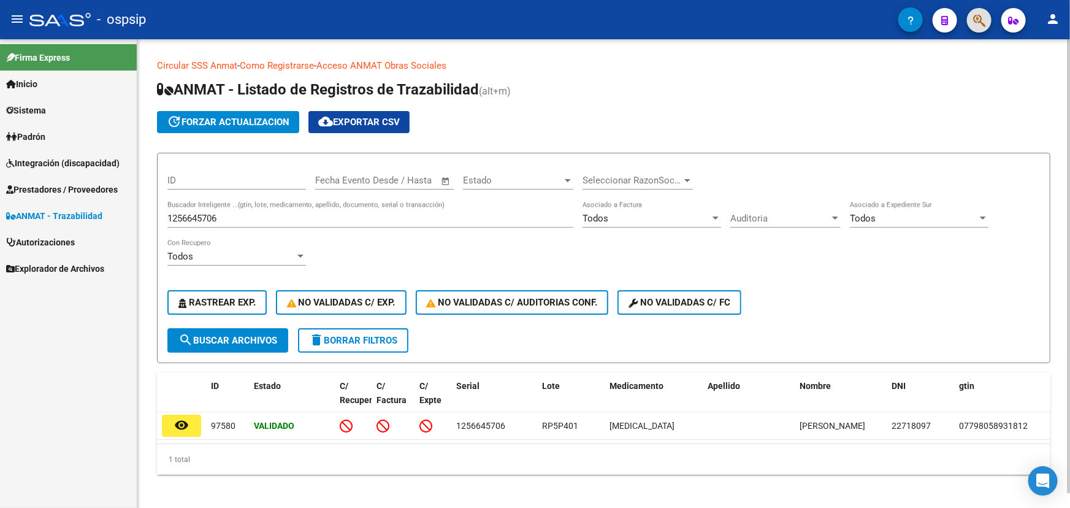
click at [196, 214] on input "1256645706" at bounding box center [370, 218] width 406 height 11
click at [196, 215] on input "1256645706" at bounding box center [370, 218] width 406 height 11
paste input "11754FK53G8GP"
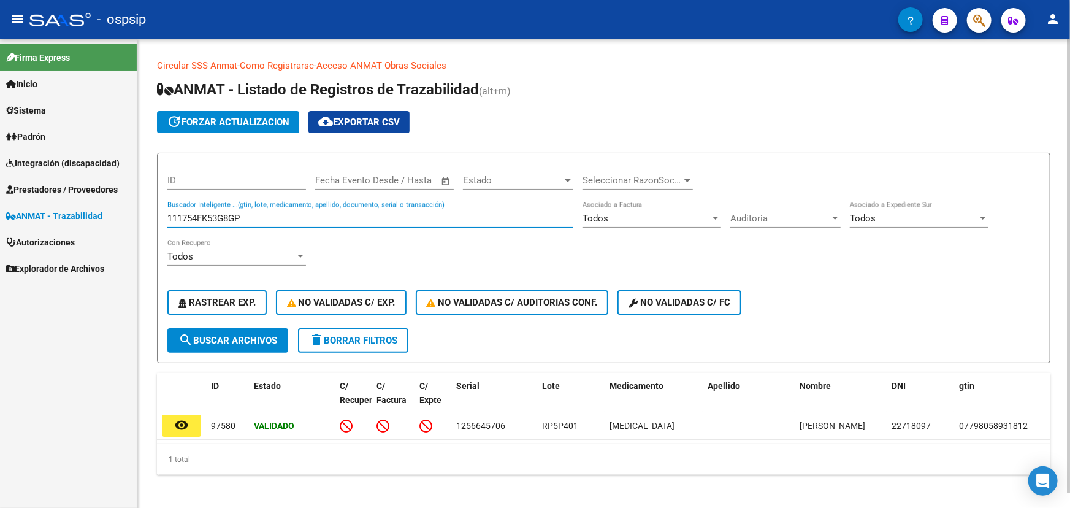
click at [252, 343] on span "search Buscar Archivos" at bounding box center [228, 340] width 99 height 11
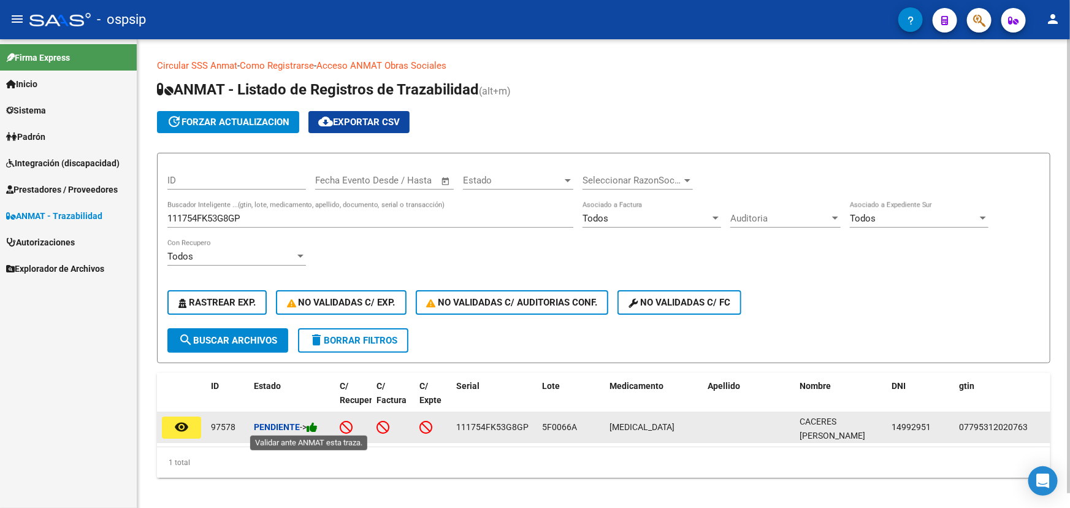
click at [315, 428] on icon at bounding box center [312, 427] width 11 height 12
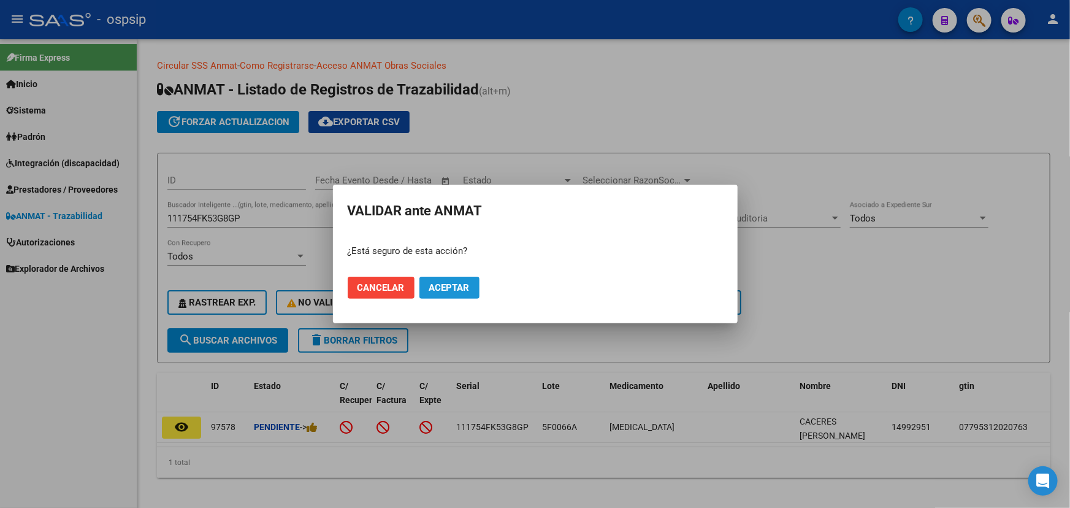
drag, startPoint x: 436, startPoint y: 283, endPoint x: 412, endPoint y: 267, distance: 28.8
click at [436, 283] on span "Aceptar" at bounding box center [449, 287] width 40 height 11
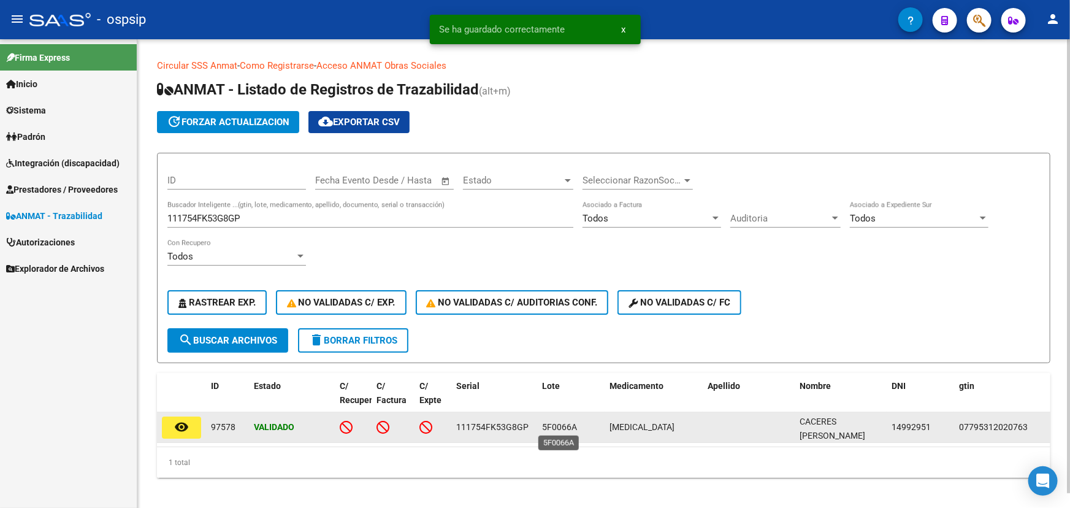
click at [564, 427] on span "5F0066A" at bounding box center [559, 427] width 35 height 10
copy span "5F0066A"
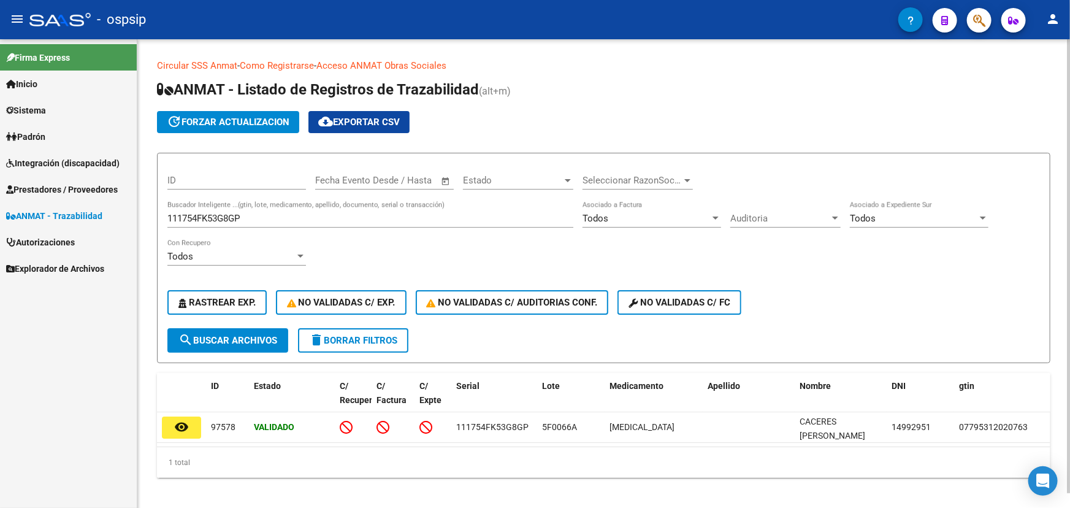
click at [217, 215] on input "111754FK53G8GP" at bounding box center [370, 218] width 406 height 11
paste input "2N4E0"
click at [253, 335] on span "search Buscar Archivos" at bounding box center [228, 340] width 99 height 11
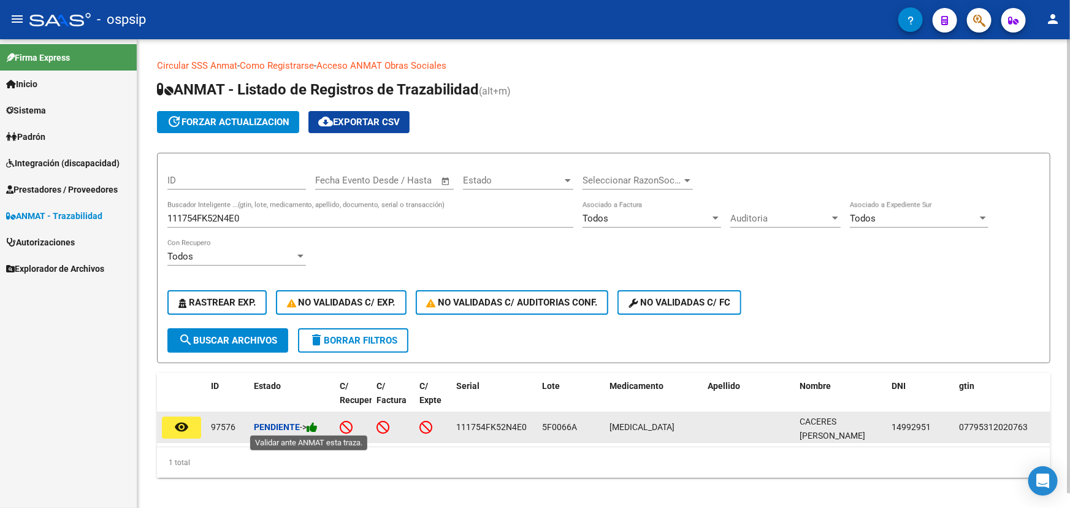
click at [317, 425] on icon at bounding box center [312, 427] width 11 height 12
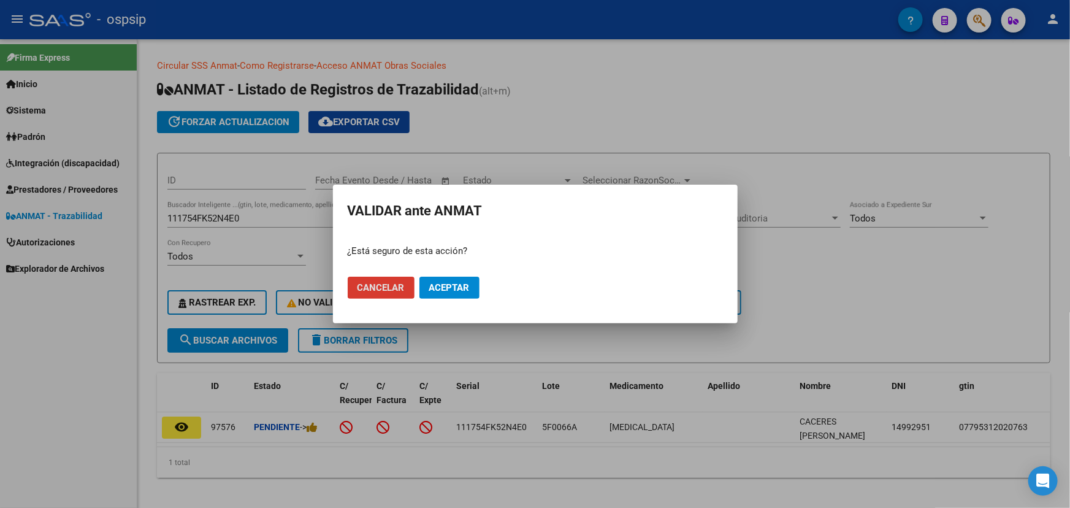
click at [456, 288] on span "Aceptar" at bounding box center [449, 287] width 40 height 11
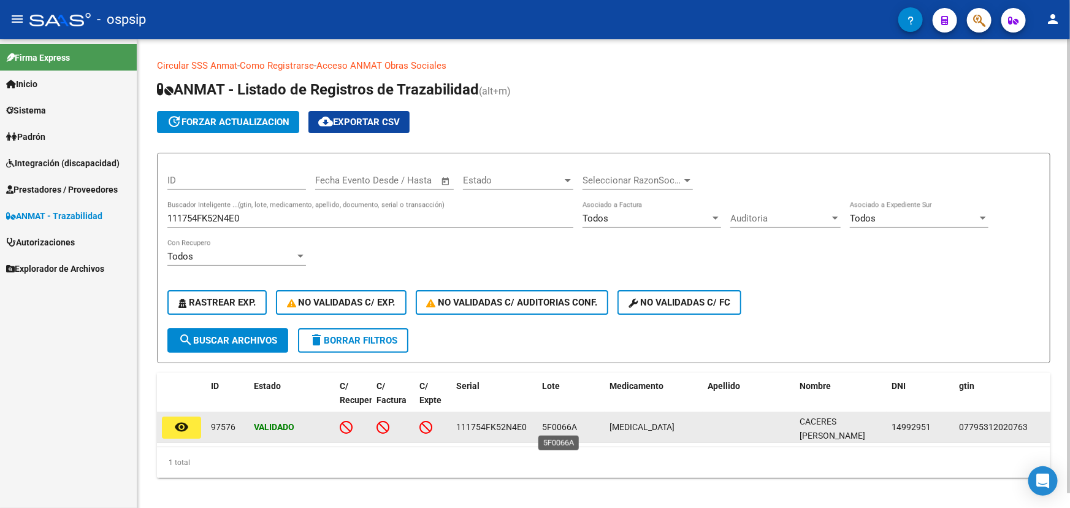
click at [557, 422] on span "5F0066A" at bounding box center [559, 427] width 35 height 10
copy span "5F0066A"
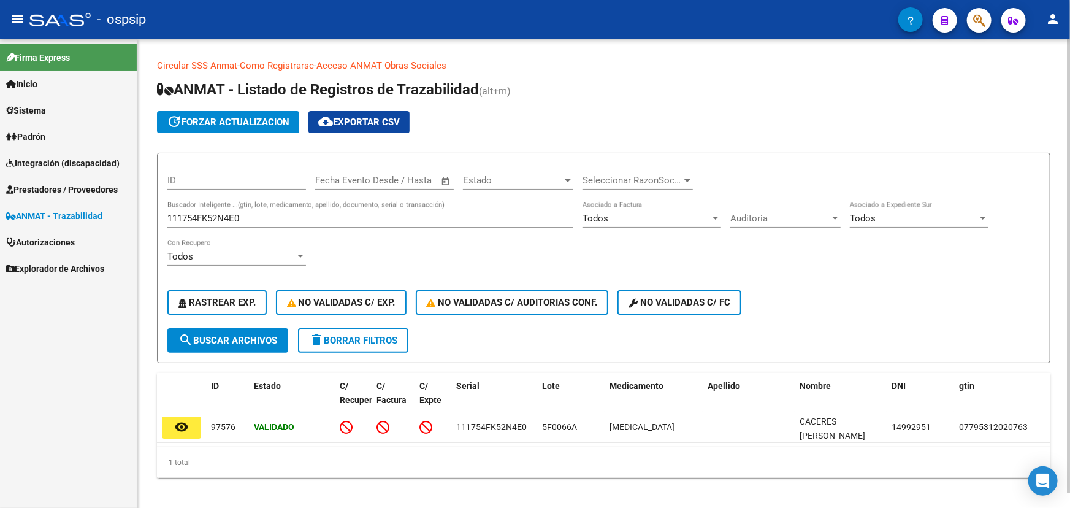
click at [236, 215] on input "111754FK52N4E0" at bounding box center [370, 218] width 406 height 11
click at [236, 216] on input "111754FK52N4E0" at bounding box center [370, 218] width 406 height 11
paste input "0339431468"
type input "0339431468"
click at [234, 335] on span "search Buscar Archivos" at bounding box center [228, 340] width 99 height 11
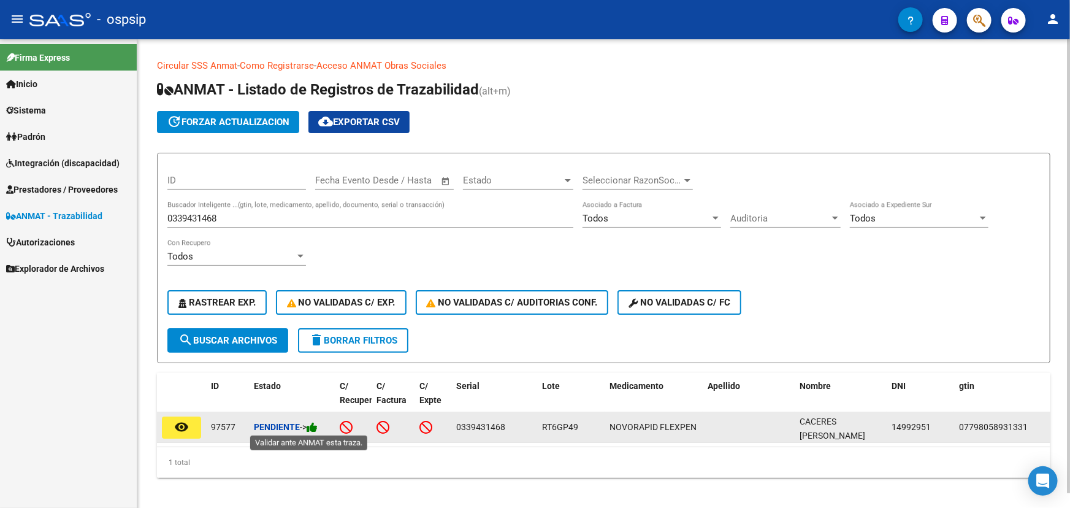
click at [318, 425] on icon at bounding box center [312, 427] width 11 height 12
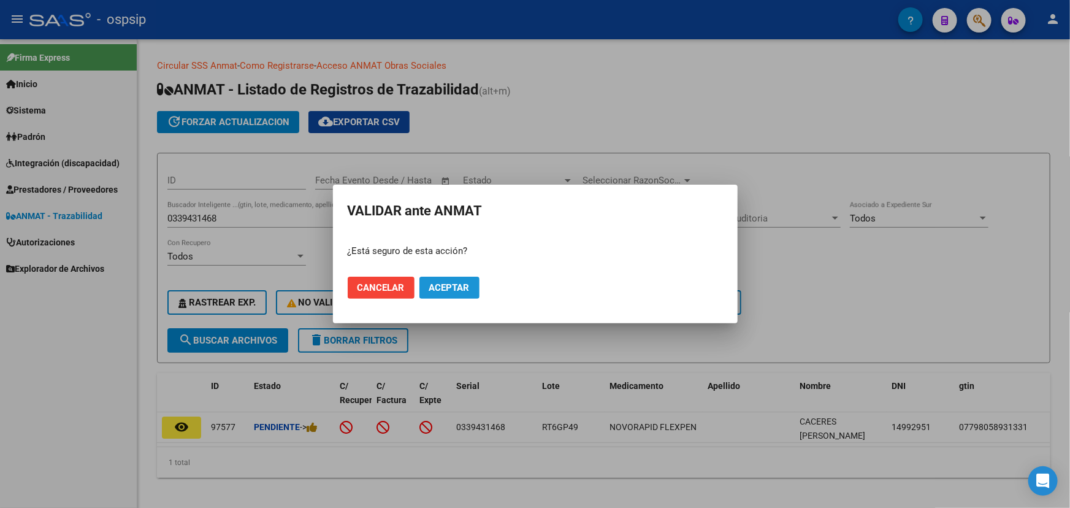
click at [450, 281] on button "Aceptar" at bounding box center [450, 288] width 60 height 22
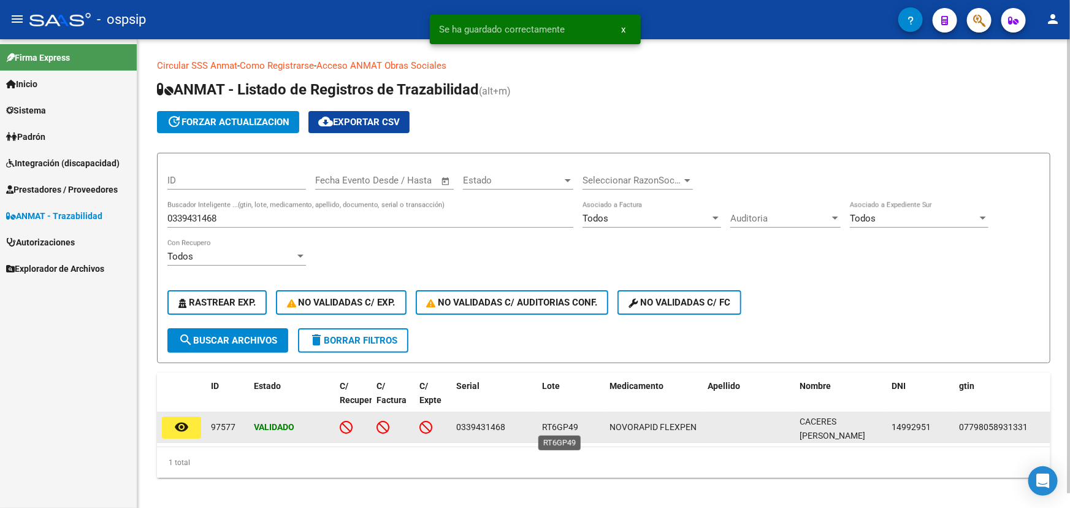
click at [559, 422] on span "RT6GP49" at bounding box center [560, 427] width 36 height 10
copy span "RT6GP49"
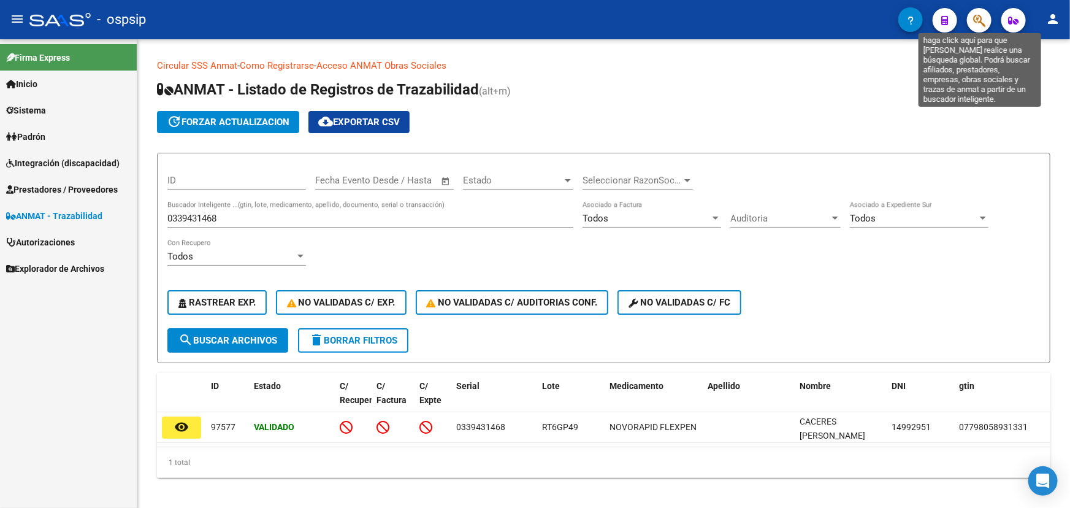
click at [980, 18] on icon "button" at bounding box center [980, 20] width 12 height 14
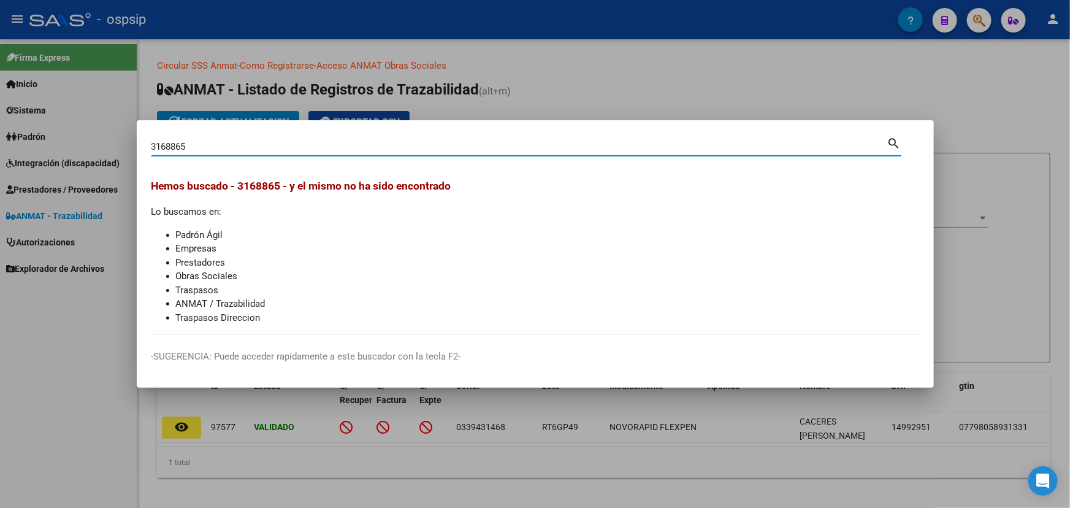
click at [179, 148] on input "3168865" at bounding box center [520, 146] width 736 height 11
type input "31688645"
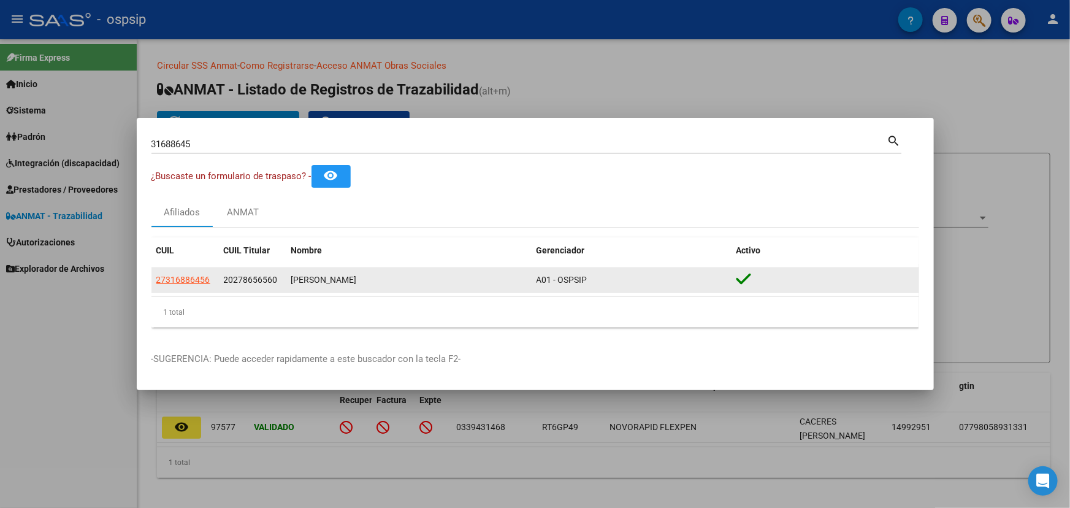
drag, startPoint x: 223, startPoint y: 280, endPoint x: 279, endPoint y: 278, distance: 55.9
click at [279, 278] on div "20278656560" at bounding box center [253, 280] width 58 height 14
drag, startPoint x: 150, startPoint y: 277, endPoint x: 212, endPoint y: 279, distance: 62.0
click at [212, 279] on mat-dialog-content "31688645 Buscar (apellido, dni, cuil, nro traspaso, cuit, obra social) search ¿…" at bounding box center [535, 235] width 797 height 205
copy datatable-body-row "27316886456"
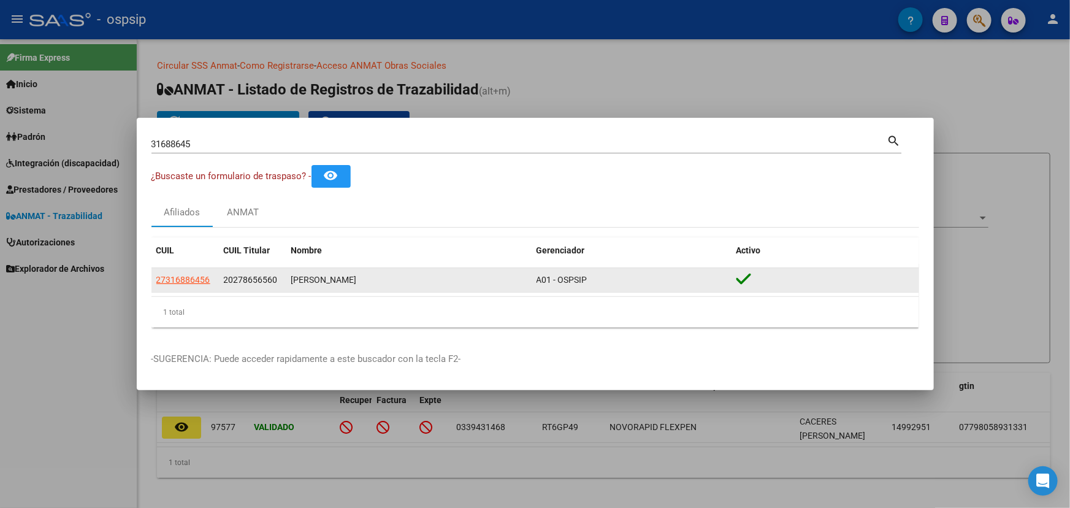
copy datatable-body-row "27316886456"
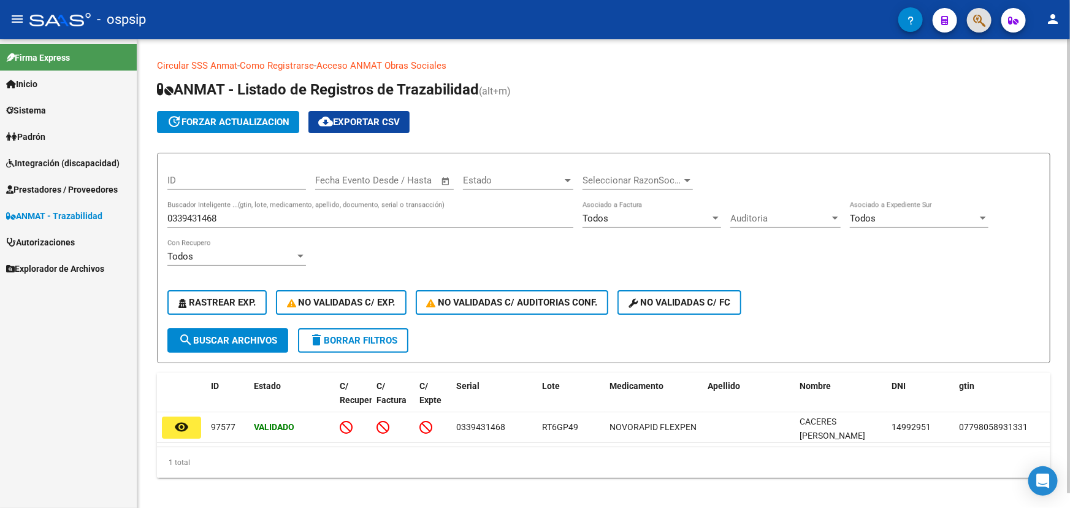
click at [212, 208] on div "0339431468 Buscador Inteligente ...(gtin, lote, medicamento, apellido, document…" at bounding box center [370, 214] width 406 height 26
click at [209, 215] on input "0339431468" at bounding box center [370, 218] width 406 height 11
paste input "11185769PVD8XA"
click at [204, 337] on span "search Buscar Archivos" at bounding box center [228, 340] width 99 height 11
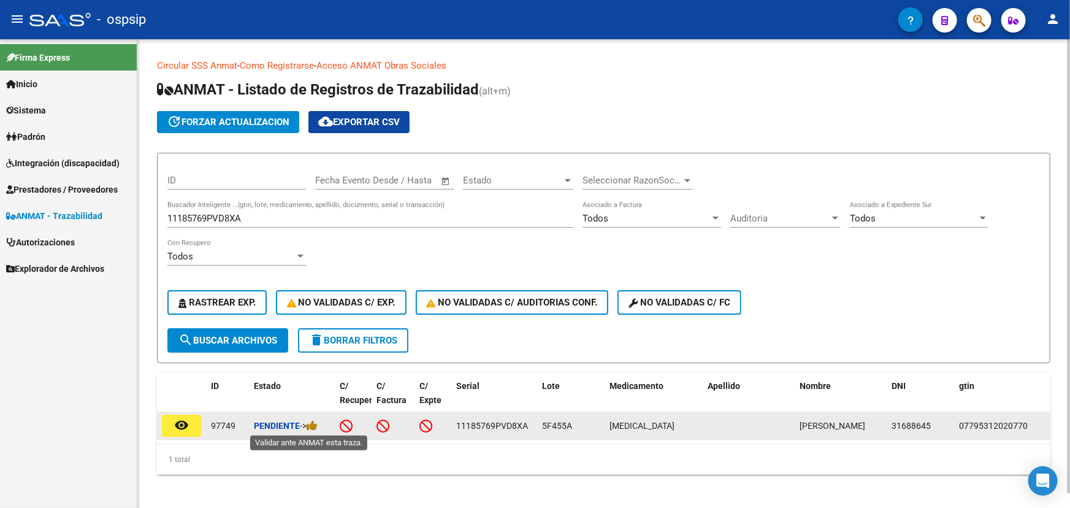
click at [321, 426] on div "Pendiente ->" at bounding box center [292, 426] width 76 height 14
click at [317, 427] on icon at bounding box center [312, 426] width 11 height 12
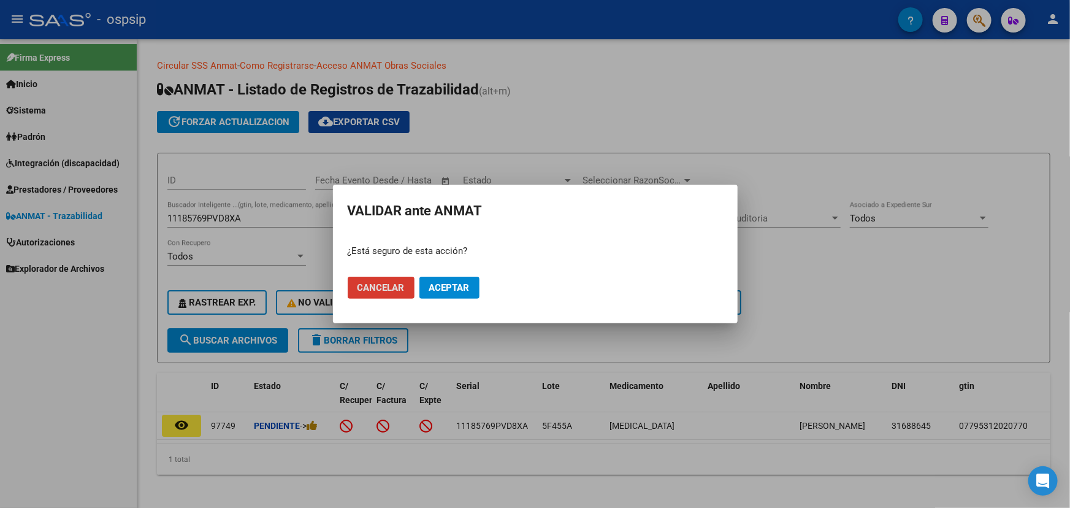
click at [449, 293] on button "Aceptar" at bounding box center [450, 288] width 60 height 22
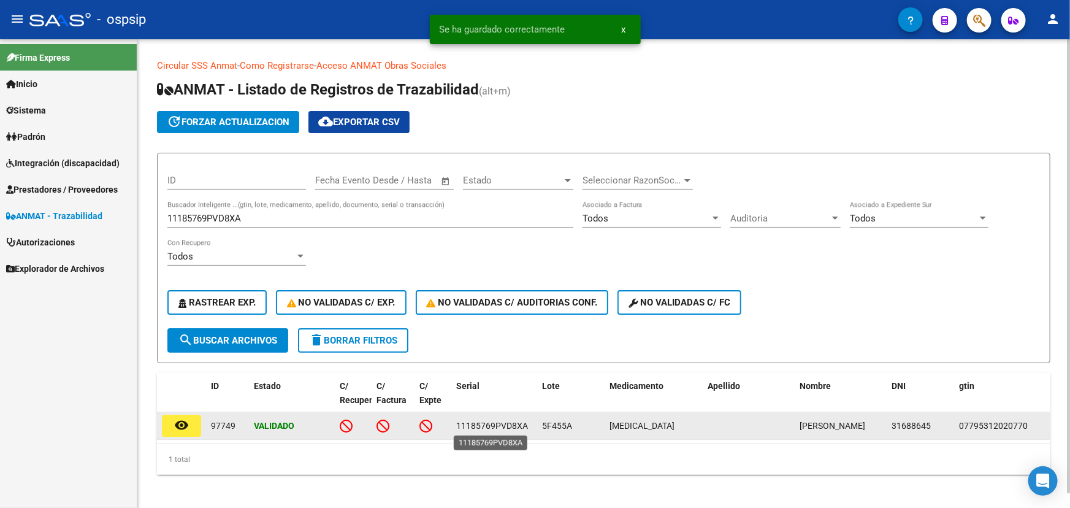
click at [485, 426] on span "11185769PVD8XA" at bounding box center [492, 426] width 72 height 10
copy span "11185769PVD8XA"
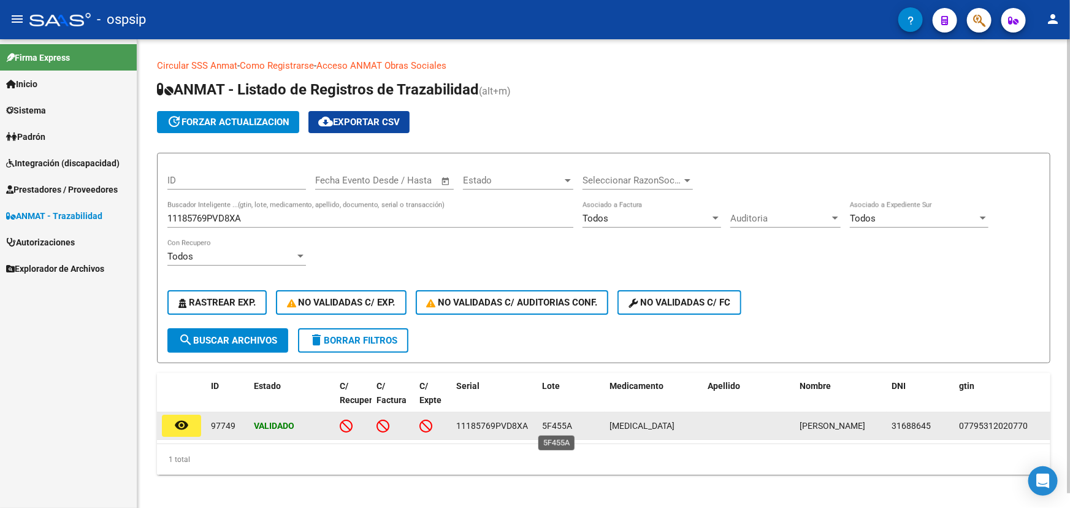
click at [551, 423] on span "5F455A" at bounding box center [557, 426] width 30 height 10
copy span "5F455A"
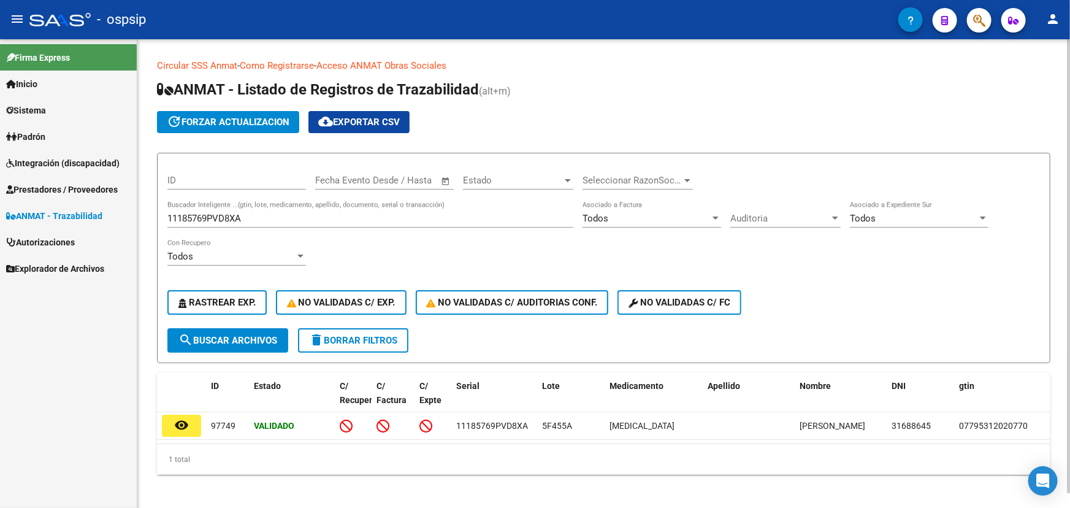
click at [202, 220] on input "11185769PVD8XA" at bounding box center [370, 218] width 406 height 11
paste input "D55T4AX9HX7"
click at [221, 350] on button "search Buscar Archivos" at bounding box center [227, 340] width 121 height 25
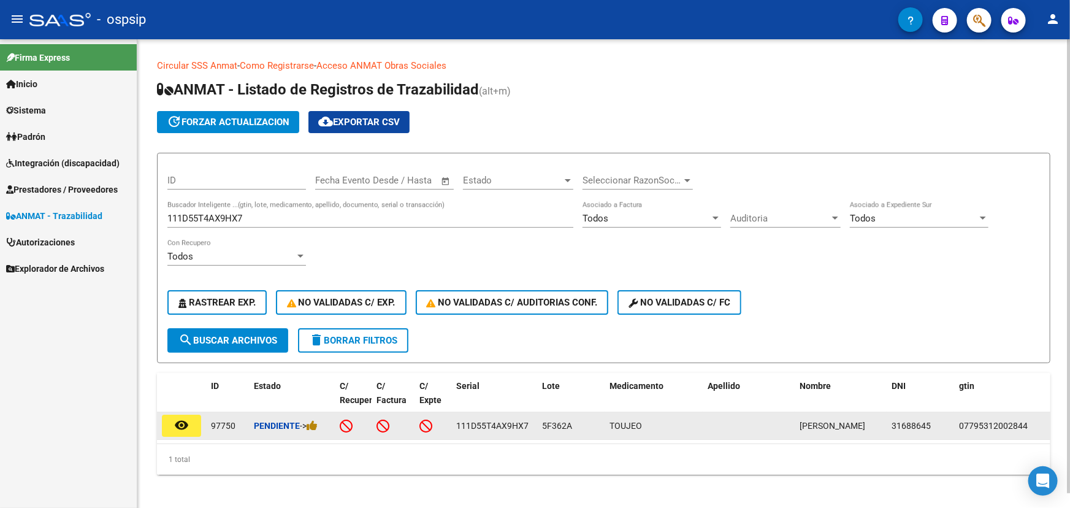
click at [321, 426] on div "Pendiente ->" at bounding box center [292, 426] width 76 height 14
click at [317, 427] on icon at bounding box center [312, 426] width 11 height 12
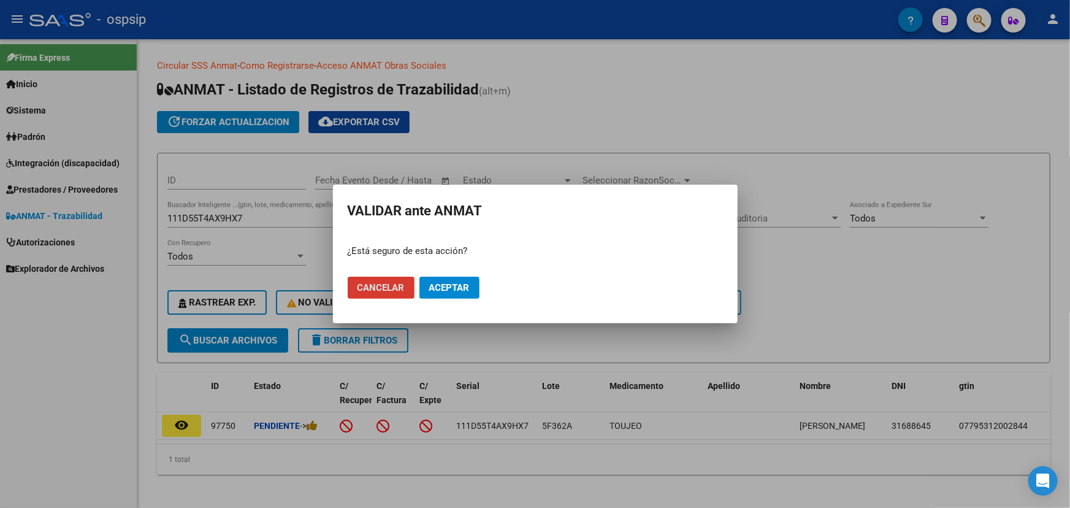
click at [438, 288] on span "Aceptar" at bounding box center [449, 287] width 40 height 11
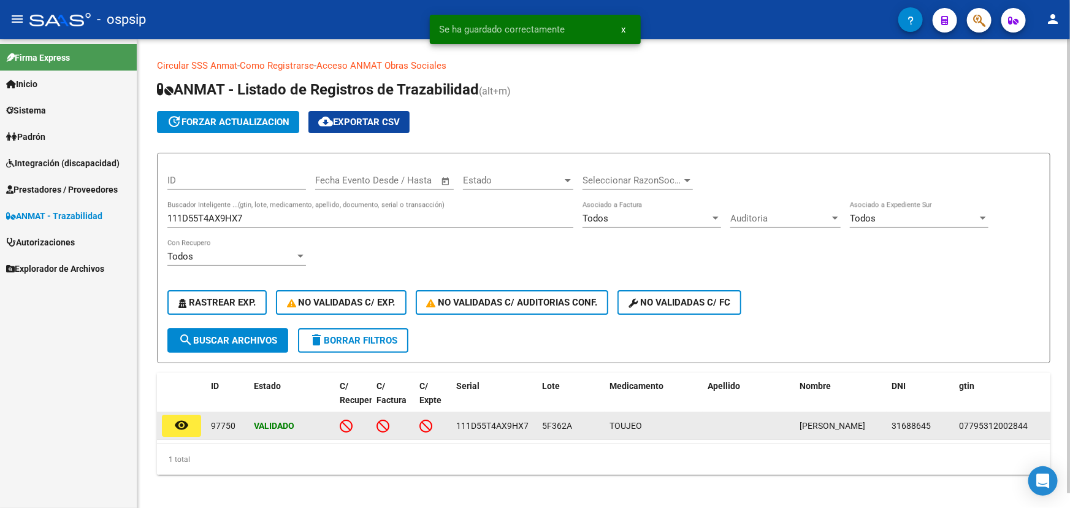
click at [491, 419] on div "111D55T4AX9HX7" at bounding box center [494, 426] width 76 height 14
copy span "111D55T4AX9HX7"
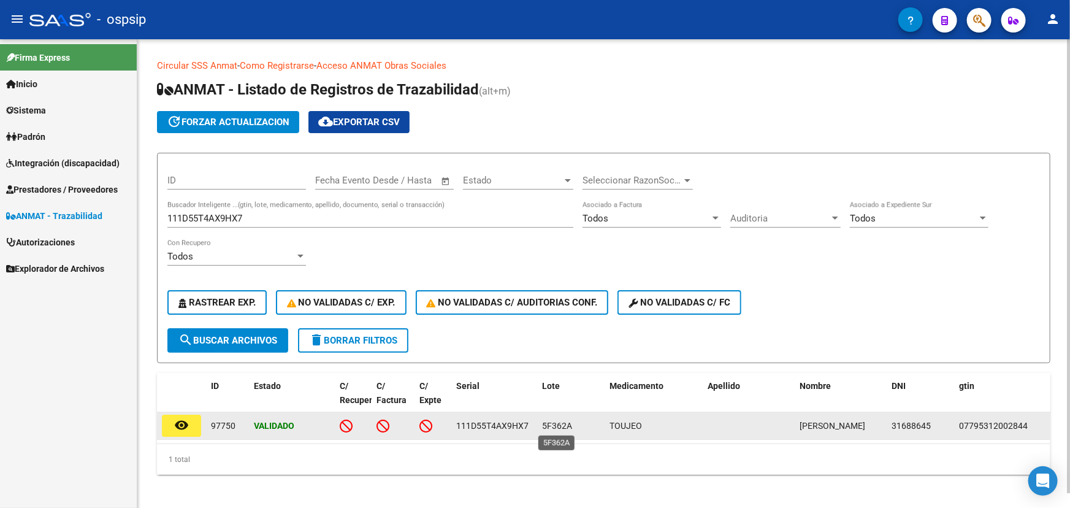
click at [566, 423] on span "5F362A" at bounding box center [557, 426] width 30 height 10
copy span "5F362A"
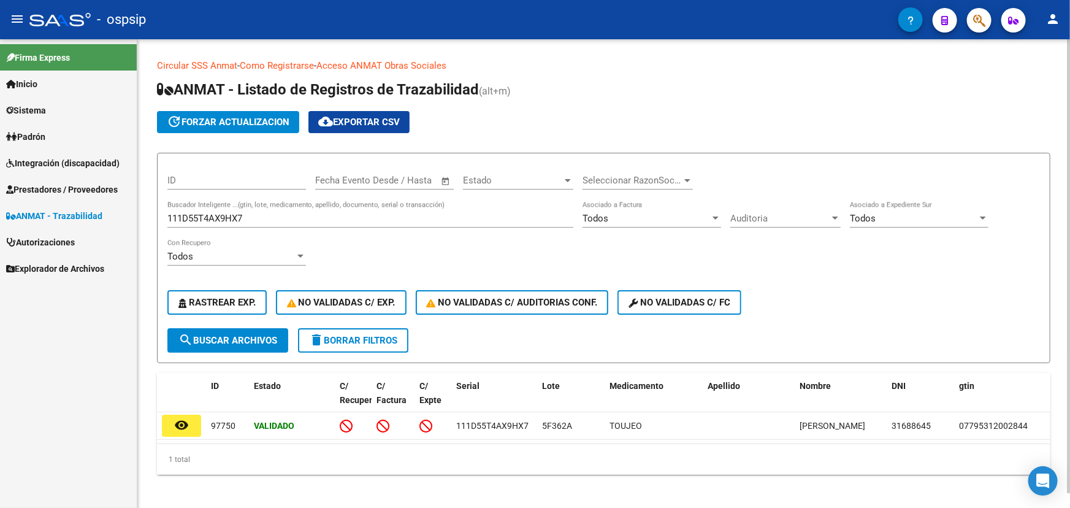
click at [182, 218] on input "111D55T4AX9HX7" at bounding box center [370, 218] width 406 height 11
paste input "2859"
type input "111D55T4AX2859"
click at [245, 350] on button "search Buscar Archivos" at bounding box center [227, 340] width 121 height 25
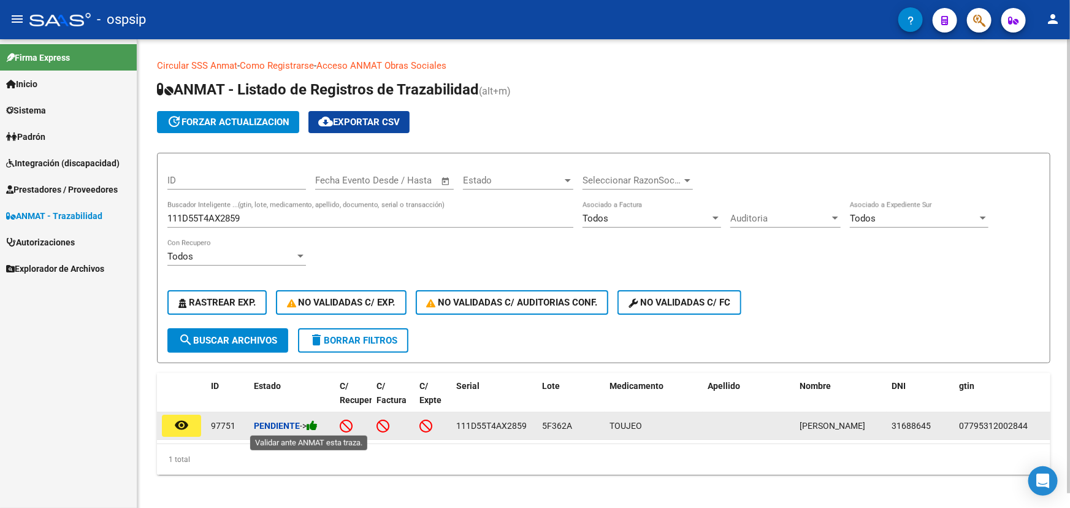
click at [318, 423] on icon at bounding box center [312, 426] width 11 height 12
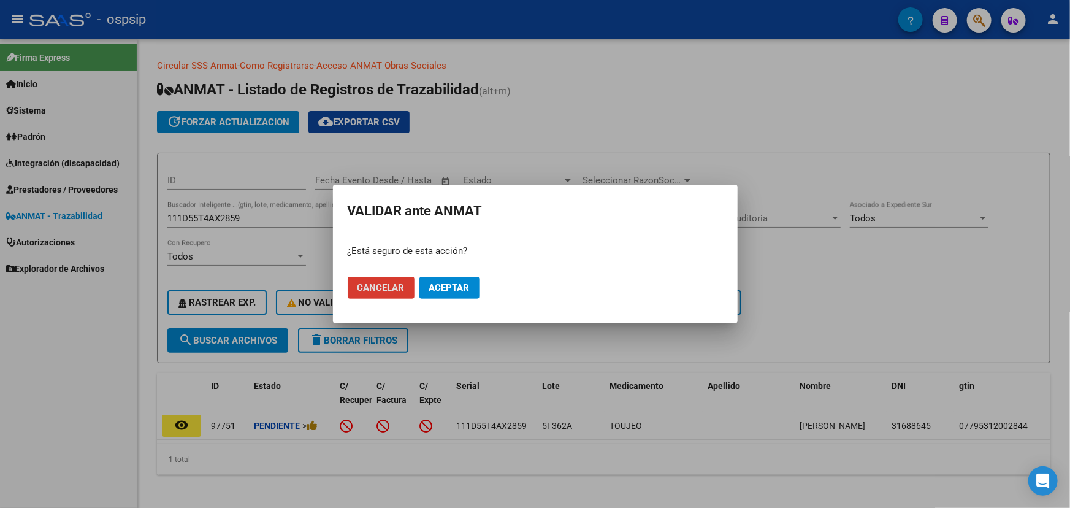
click at [451, 281] on button "Aceptar" at bounding box center [450, 288] width 60 height 22
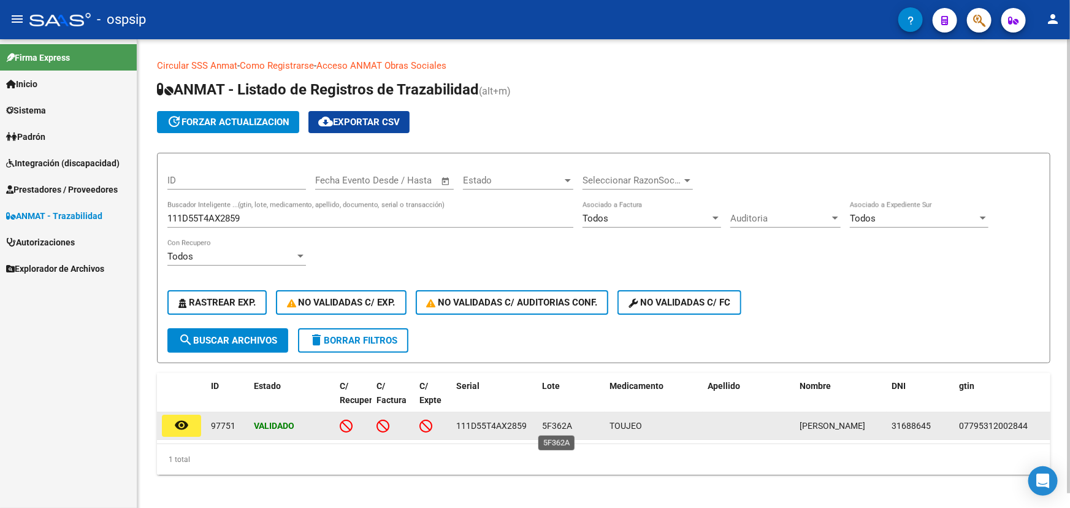
click at [547, 425] on span "5F362A" at bounding box center [557, 426] width 30 height 10
copy span "5F362A"
